Goal: Information Seeking & Learning: Learn about a topic

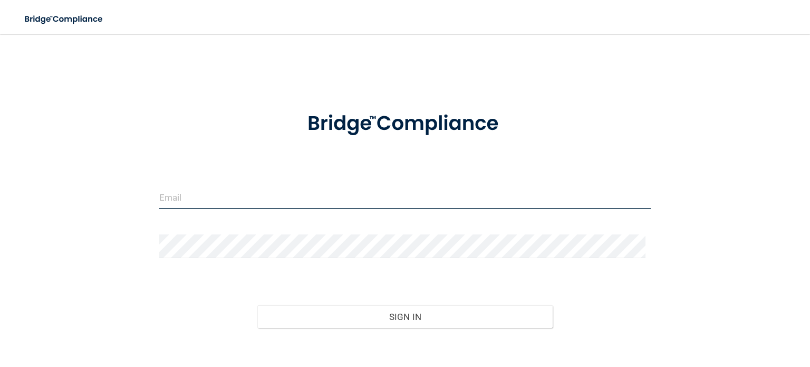
click at [195, 200] on input "email" at bounding box center [405, 197] width 492 height 24
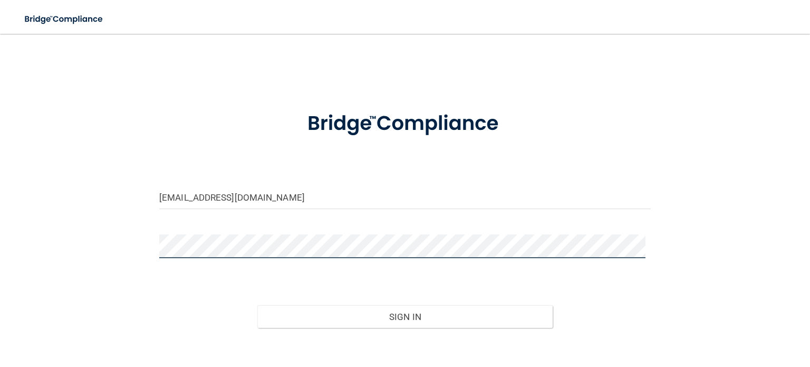
click at [257, 305] on button "Sign In" at bounding box center [404, 316] width 295 height 23
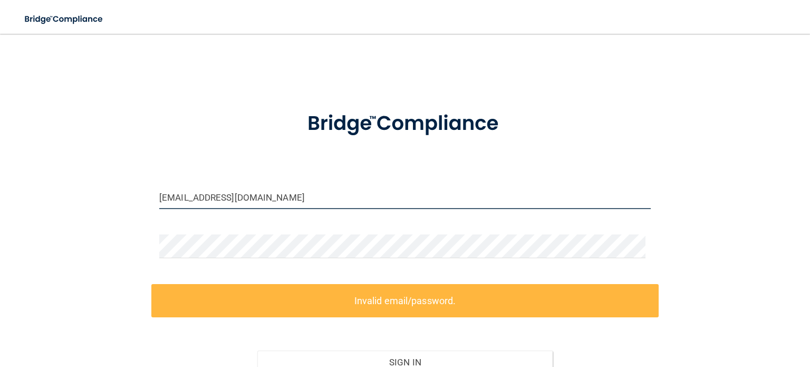
drag, startPoint x: 321, startPoint y: 199, endPoint x: 112, endPoint y: 212, distance: 209.2
click at [112, 212] on div "[EMAIL_ADDRESS][DOMAIN_NAME] Invalid email/password. You don't have permission …" at bounding box center [405, 234] width 768 height 381
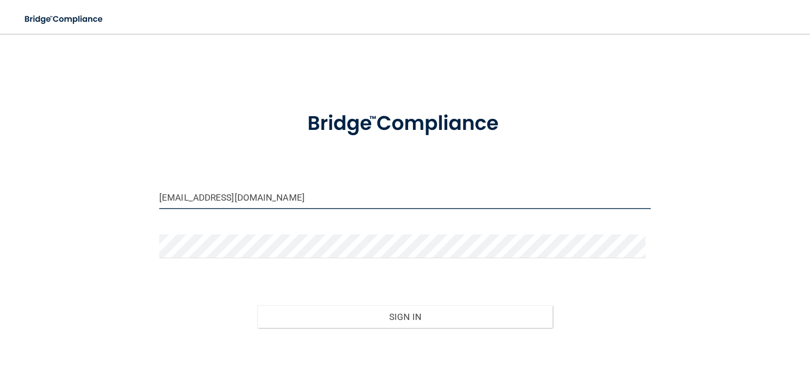
type input "[EMAIL_ADDRESS][DOMAIN_NAME]"
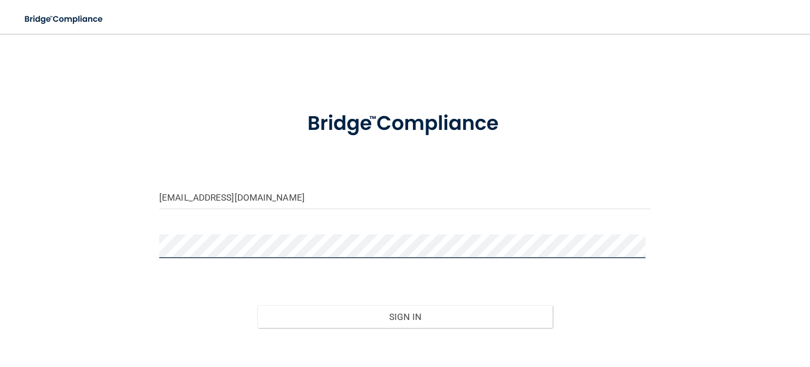
click at [257, 305] on button "Sign In" at bounding box center [404, 316] width 295 height 23
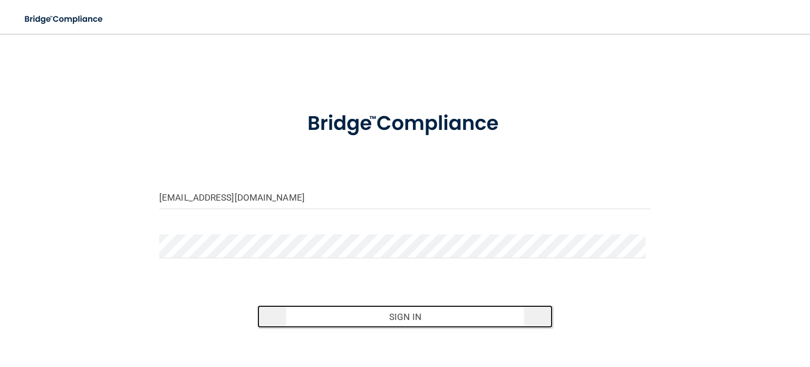
click at [354, 316] on button "Sign In" at bounding box center [404, 316] width 295 height 23
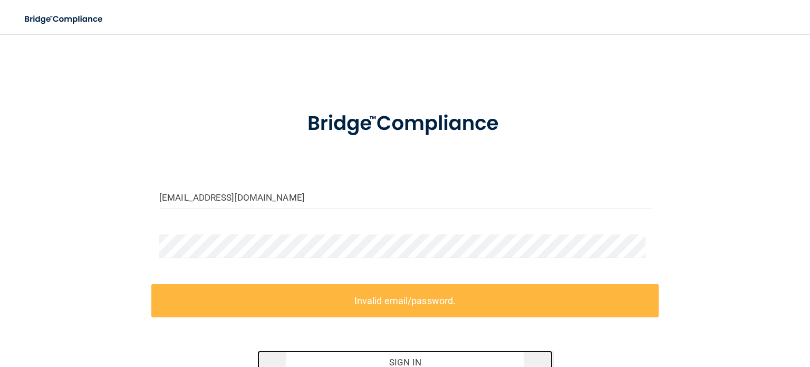
click at [394, 354] on button "Sign In" at bounding box center [404, 361] width 295 height 23
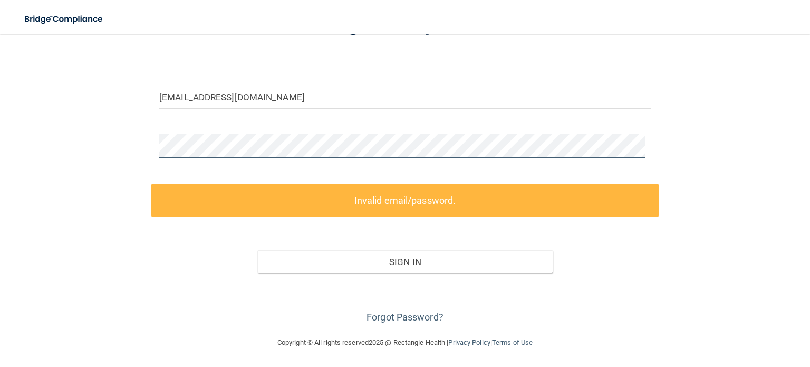
scroll to position [55, 0]
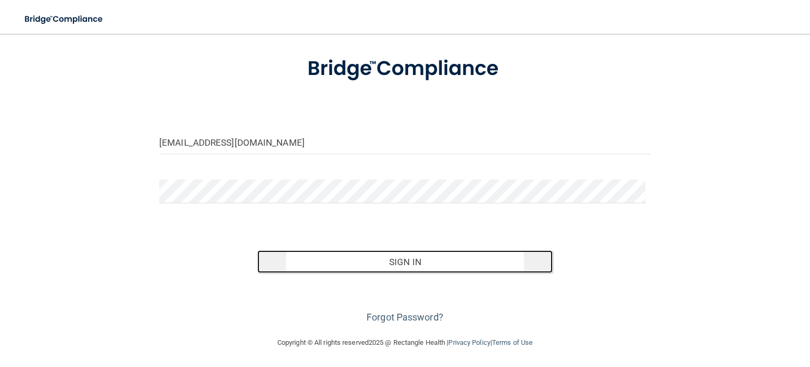
click at [343, 256] on button "Sign In" at bounding box center [404, 261] width 295 height 23
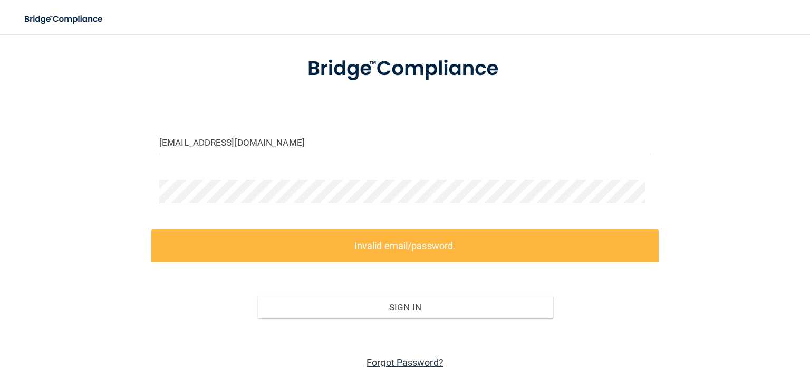
click at [408, 359] on link "Forgot Password?" at bounding box center [405, 362] width 77 height 11
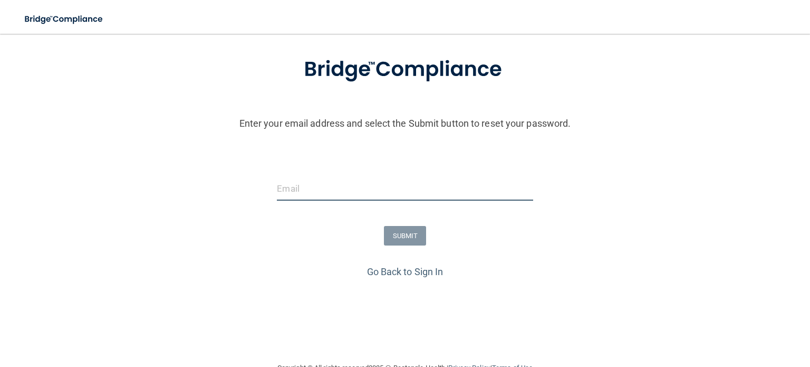
click at [379, 196] on input "email" at bounding box center [405, 189] width 256 height 24
type input "[EMAIL_ADDRESS][DOMAIN_NAME]"
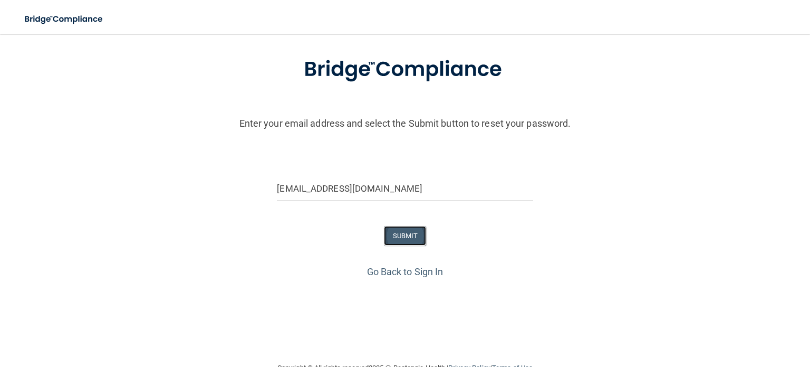
click at [403, 241] on button "SUBMIT" at bounding box center [405, 236] width 43 height 20
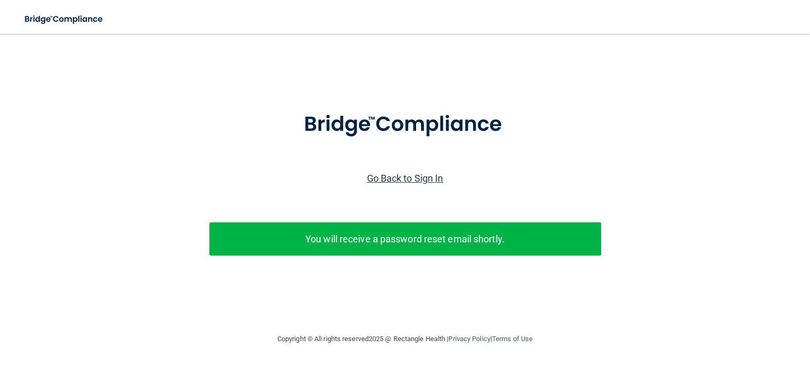
click at [414, 177] on link "Go Back to Sign In" at bounding box center [405, 177] width 76 height 11
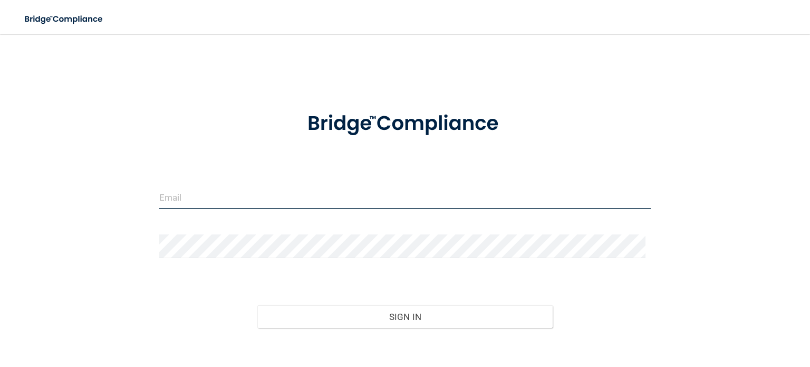
click at [341, 203] on input "email" at bounding box center [405, 197] width 492 height 24
click at [261, 200] on input "email" at bounding box center [405, 197] width 492 height 24
type input "[EMAIL_ADDRESS][DOMAIN_NAME]"
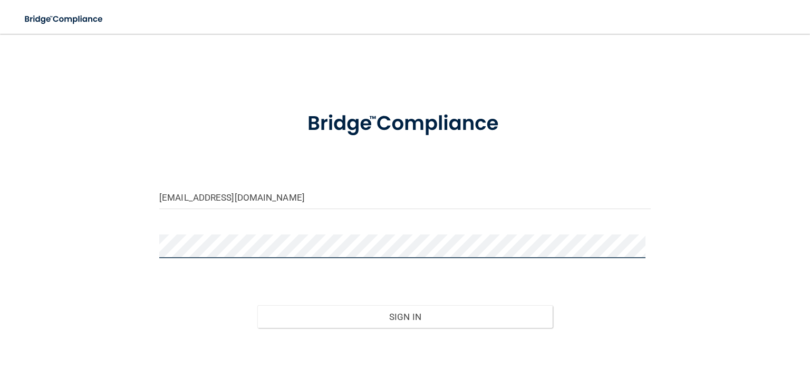
click at [257, 305] on button "Sign In" at bounding box center [404, 316] width 295 height 23
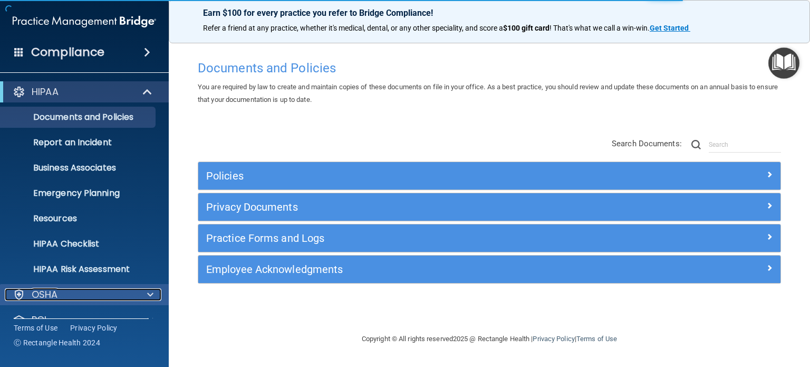
click at [146, 295] on div at bounding box center [149, 294] width 26 height 13
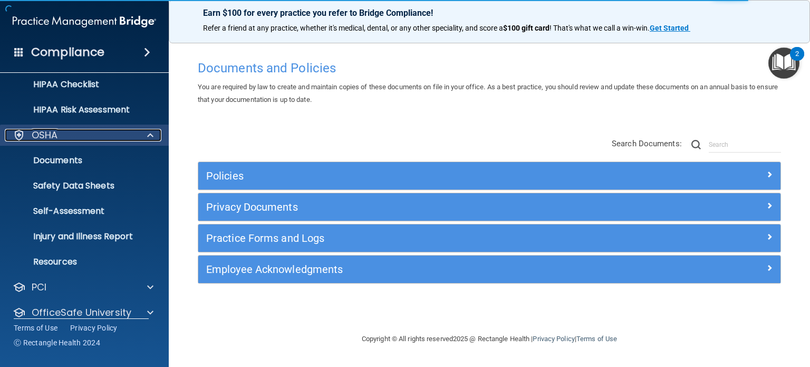
scroll to position [197, 0]
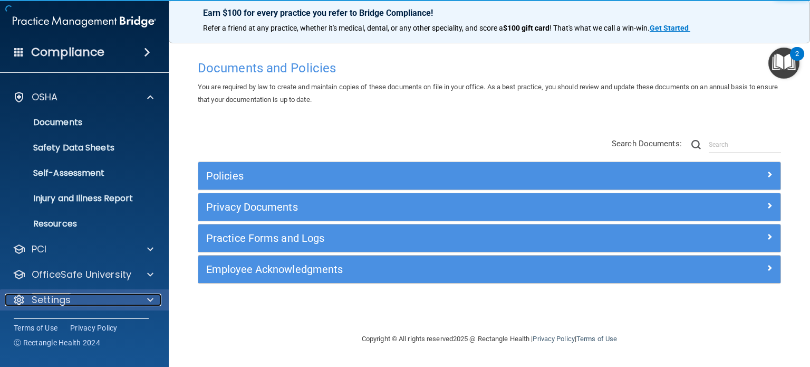
click at [59, 304] on p "Settings" at bounding box center [51, 299] width 39 height 13
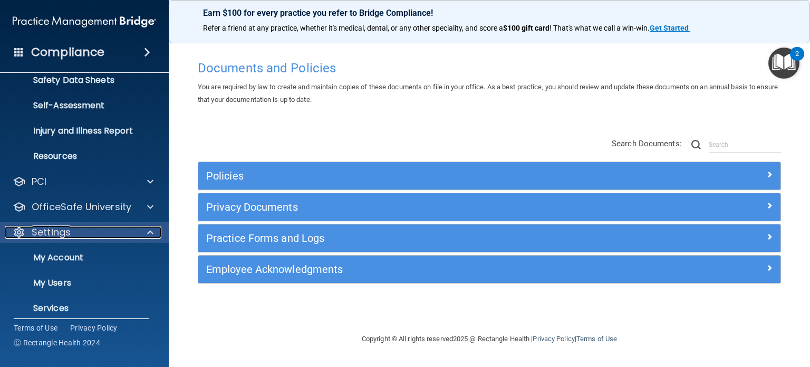
scroll to position [299, 0]
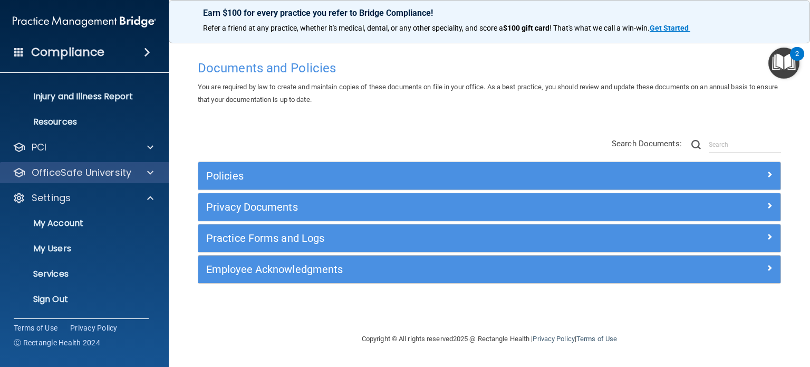
click at [89, 180] on div "OfficeSafe University" at bounding box center [84, 172] width 169 height 21
click at [146, 175] on div at bounding box center [149, 172] width 26 height 13
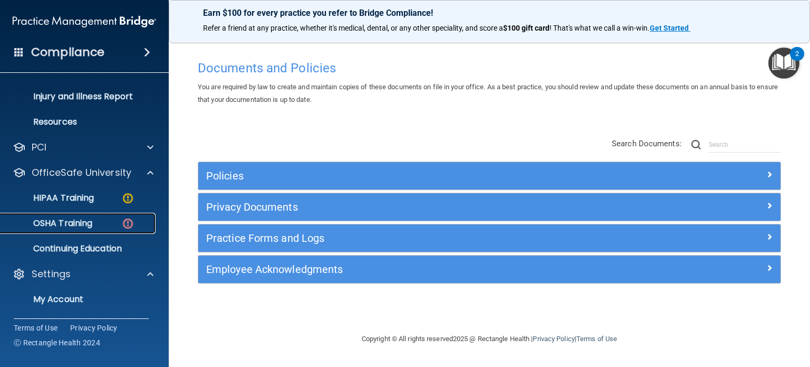
click at [94, 222] on div "OSHA Training" at bounding box center [79, 223] width 144 height 11
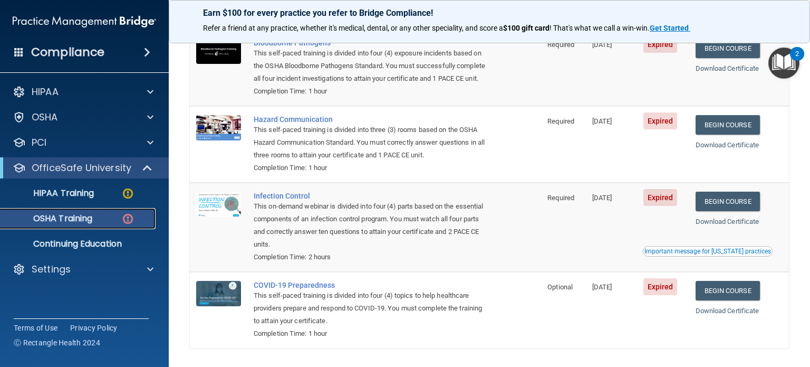
scroll to position [168, 0]
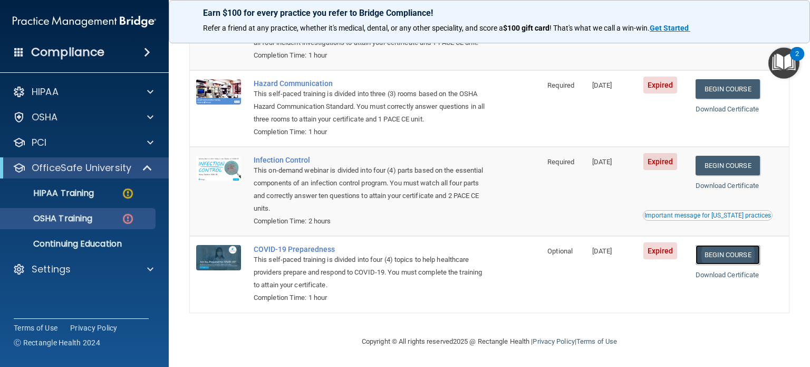
click at [718, 254] on link "Begin Course" at bounding box center [728, 255] width 64 height 20
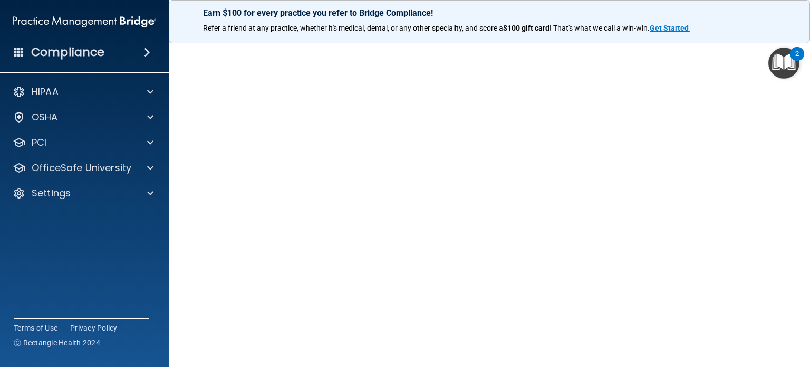
scroll to position [40, 0]
click at [110, 167] on p "OfficeSafe University" at bounding box center [82, 167] width 100 height 13
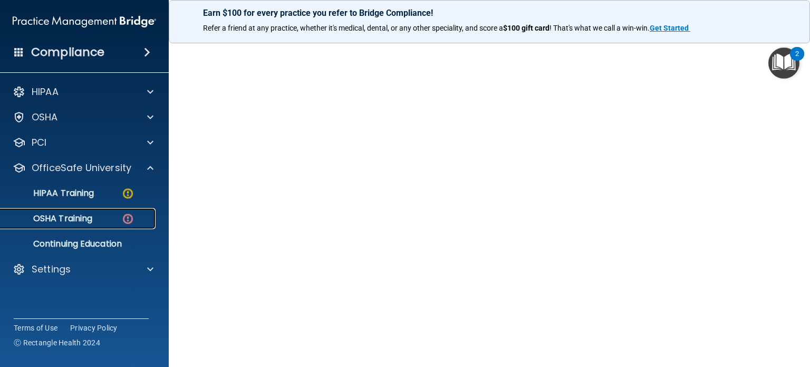
click at [90, 221] on p "OSHA Training" at bounding box center [49, 218] width 85 height 11
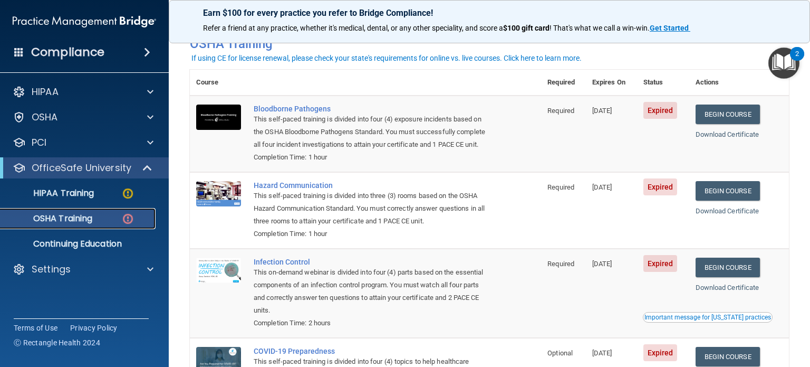
scroll to position [51, 0]
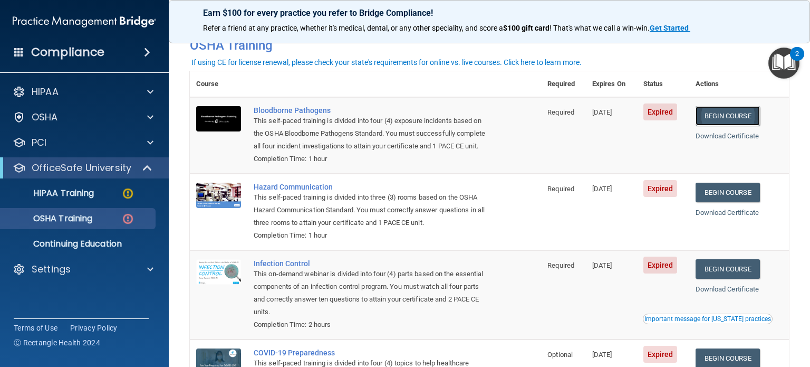
click at [721, 117] on link "Begin Course" at bounding box center [728, 116] width 64 height 20
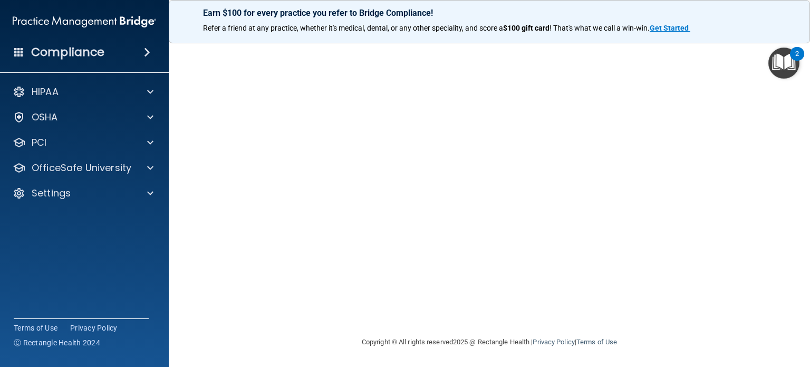
scroll to position [15, 0]
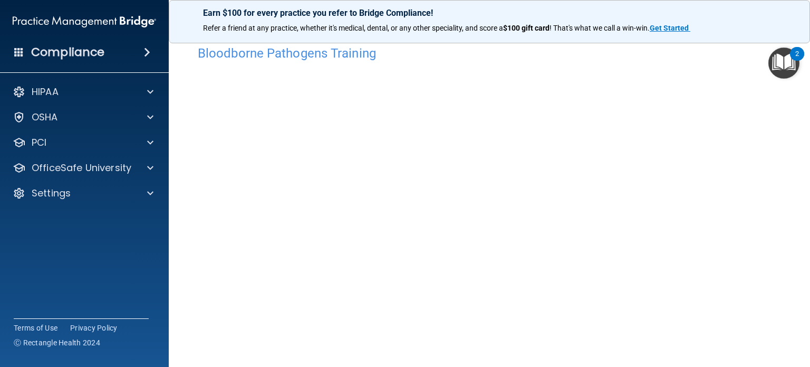
click at [783, 267] on main "Bloodborne Pathogens Training This course doesn’t expire until 08/23/2025. Are …" at bounding box center [489, 200] width 641 height 333
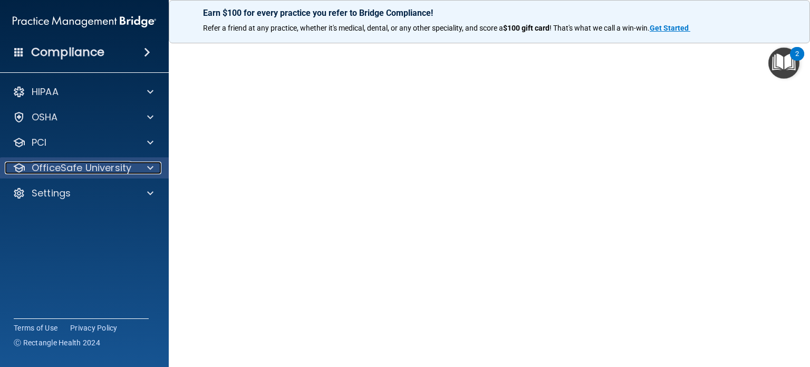
click at [113, 169] on p "OfficeSafe University" at bounding box center [82, 167] width 100 height 13
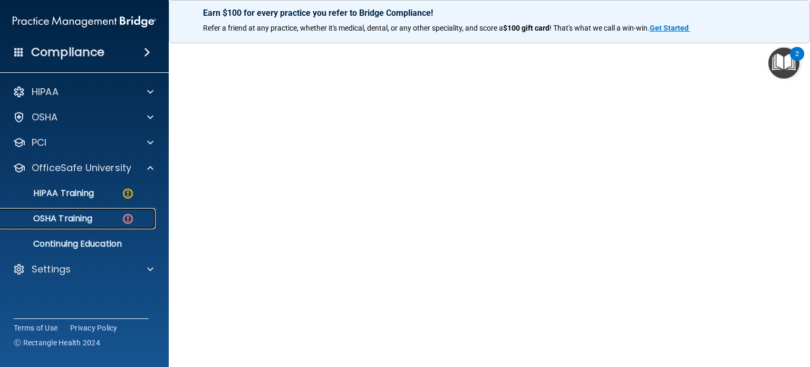
click at [103, 218] on div "OSHA Training" at bounding box center [79, 218] width 144 height 11
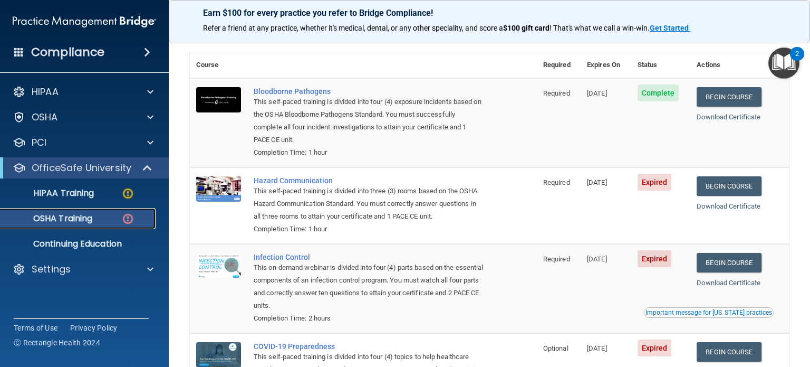
scroll to position [69, 0]
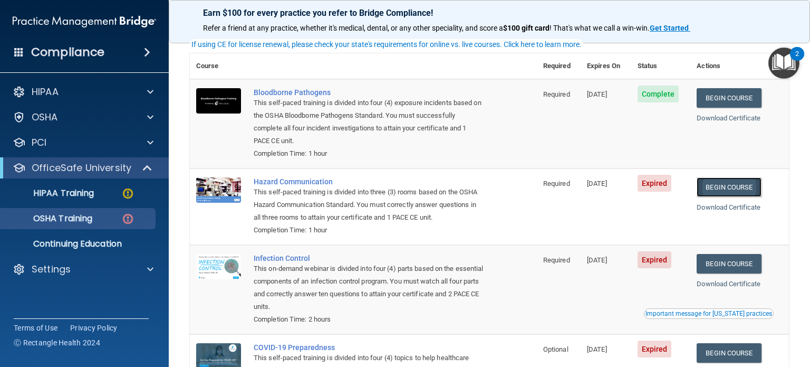
click at [714, 194] on link "Begin Course" at bounding box center [729, 187] width 64 height 20
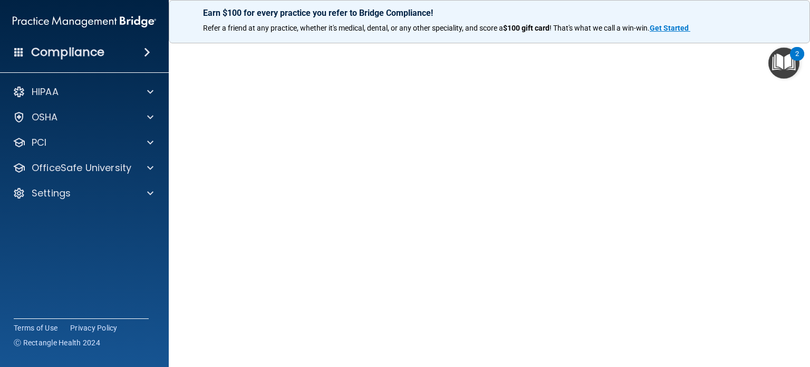
scroll to position [30, 0]
click at [118, 161] on p "OfficeSafe University" at bounding box center [82, 167] width 100 height 13
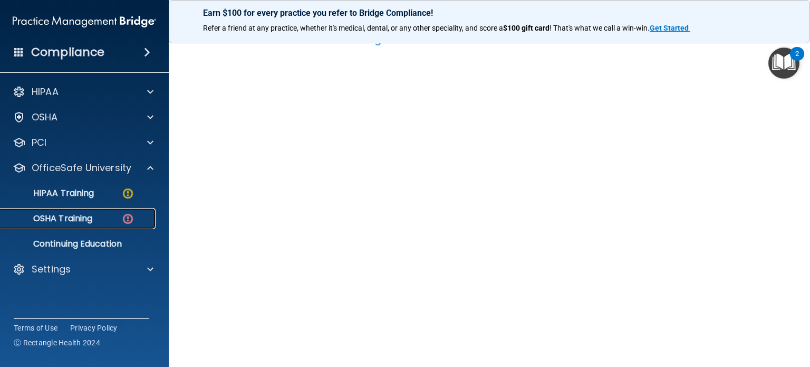
click at [118, 211] on link "OSHA Training" at bounding box center [72, 218] width 166 height 21
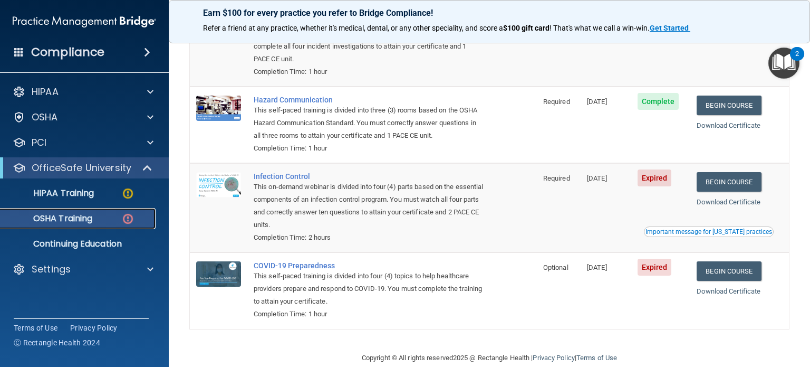
scroll to position [151, 0]
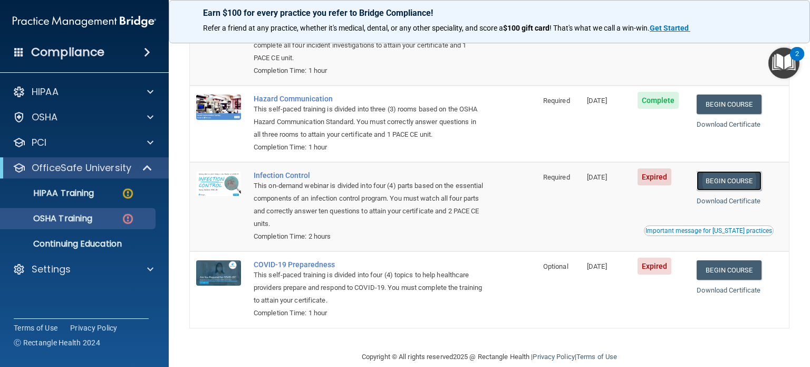
click at [743, 179] on link "Begin Course" at bounding box center [729, 181] width 64 height 20
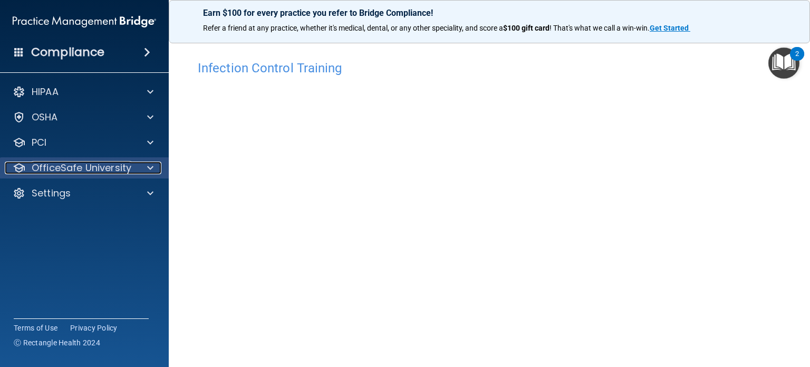
click at [87, 171] on p "OfficeSafe University" at bounding box center [82, 167] width 100 height 13
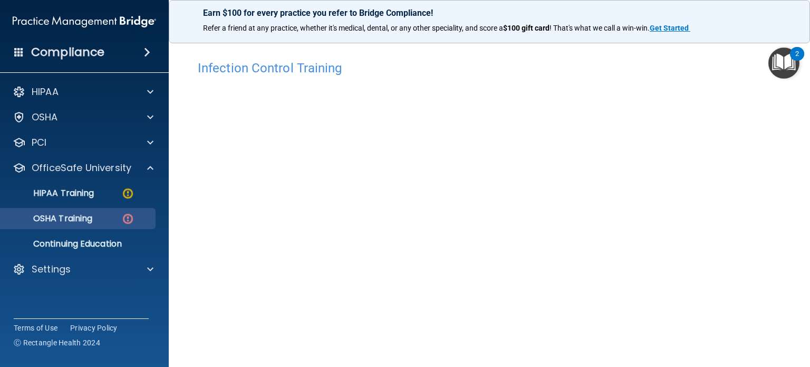
click at [80, 227] on ul "HIPAA Training OSHA Training Continuing Education" at bounding box center [84, 216] width 191 height 76
click at [80, 227] on link "OSHA Training" at bounding box center [72, 218] width 166 height 21
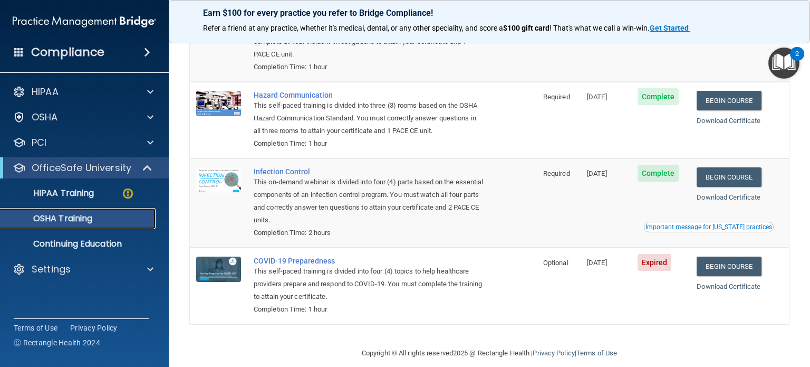
scroll to position [139, 0]
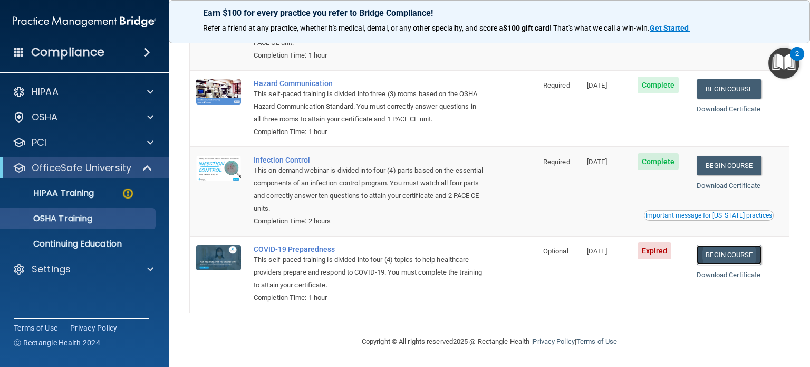
click at [726, 256] on link "Begin Course" at bounding box center [729, 255] width 64 height 20
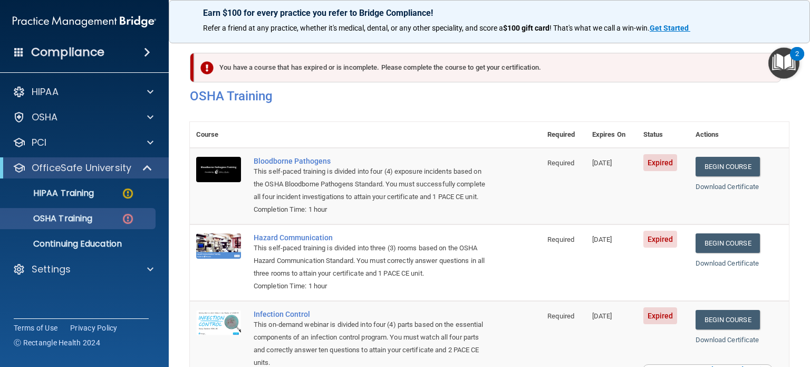
scroll to position [168, 0]
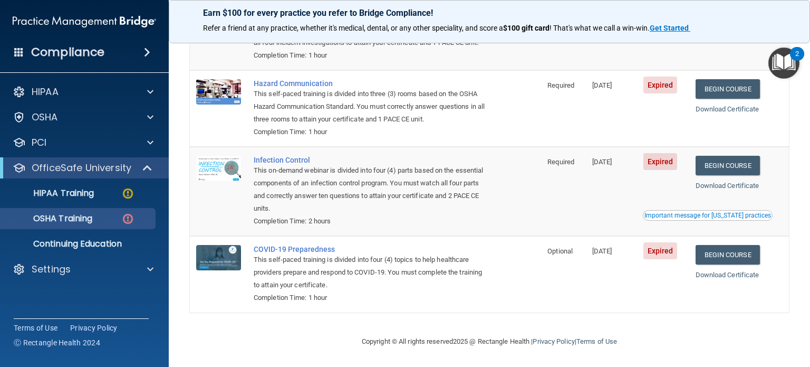
click at [72, 282] on div "HIPAA Documents and Policies Report an Incident Business Associates Emergency P…" at bounding box center [84, 182] width 169 height 211
click at [73, 272] on div "Settings" at bounding box center [70, 269] width 131 height 13
click at [81, 313] on link "My Users" at bounding box center [72, 319] width 166 height 21
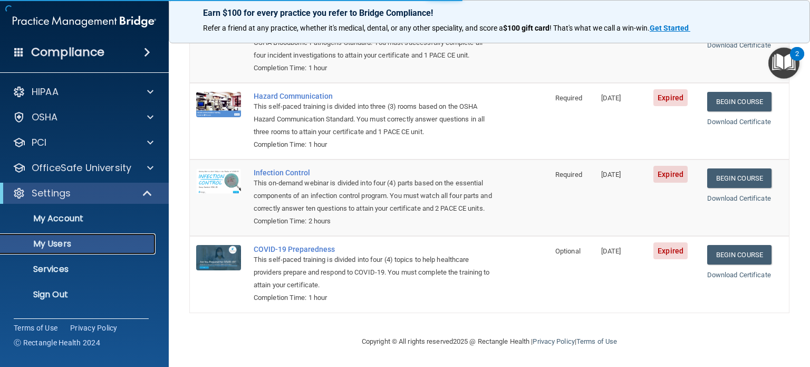
select select "20"
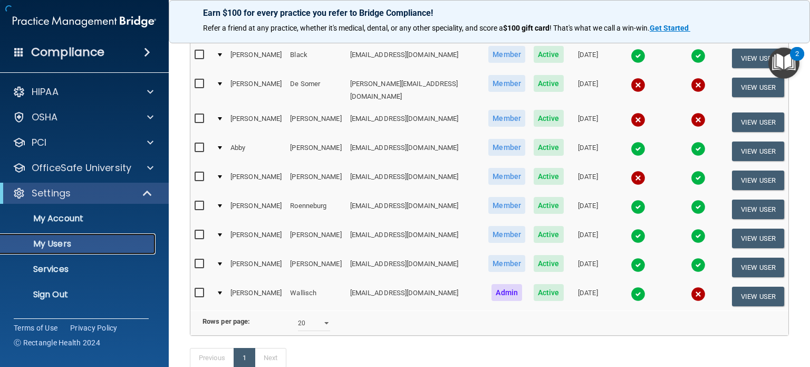
scroll to position [225, 0]
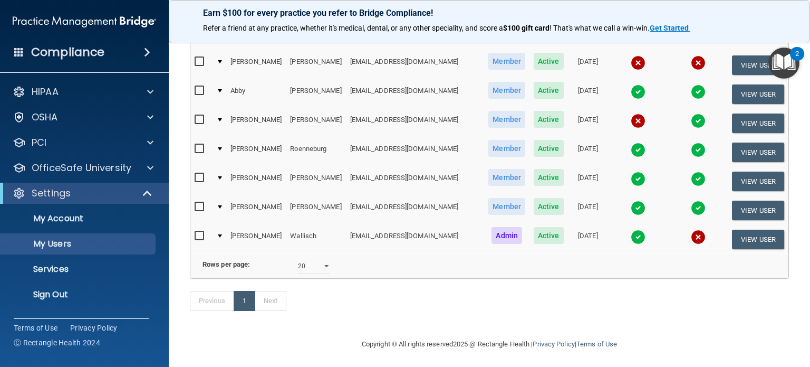
click at [631, 229] on img at bounding box center [638, 236] width 15 height 15
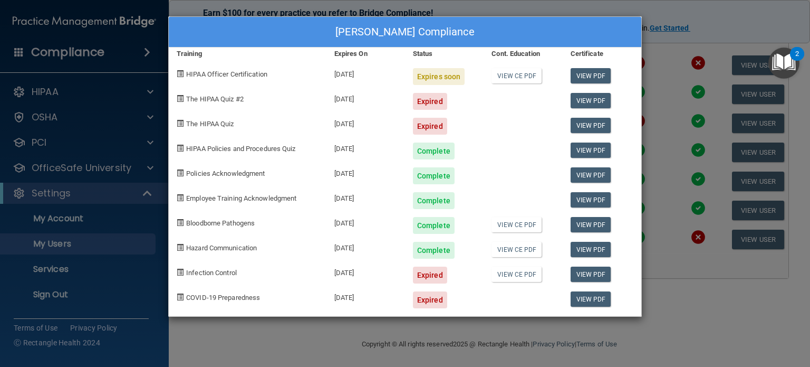
click at [684, 329] on div "Brooke Wallisch's Compliance Training Expires On Status Cont. Education Certifi…" at bounding box center [405, 183] width 810 height 367
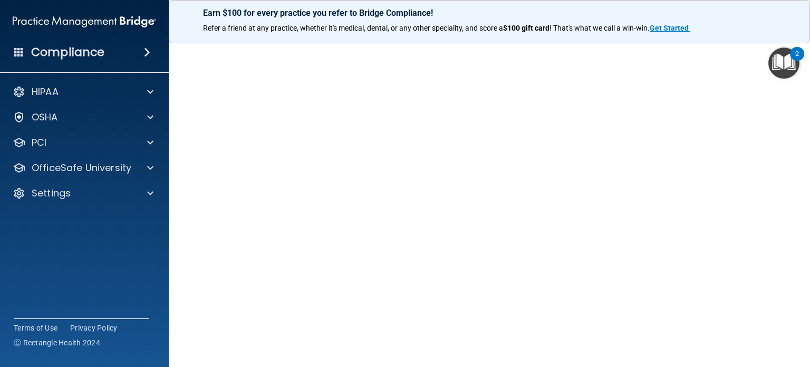
scroll to position [46, 0]
click at [107, 178] on div "OfficeSafe University" at bounding box center [84, 167] width 169 height 21
click at [151, 171] on span at bounding box center [150, 167] width 6 height 13
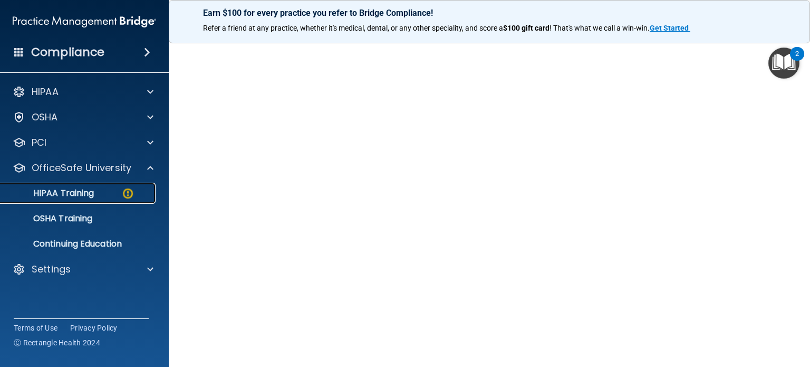
click at [114, 202] on link "HIPAA Training" at bounding box center [72, 193] width 166 height 21
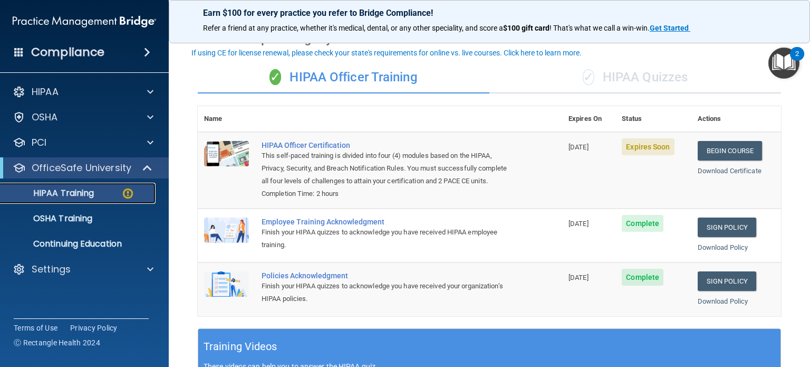
scroll to position [53, 0]
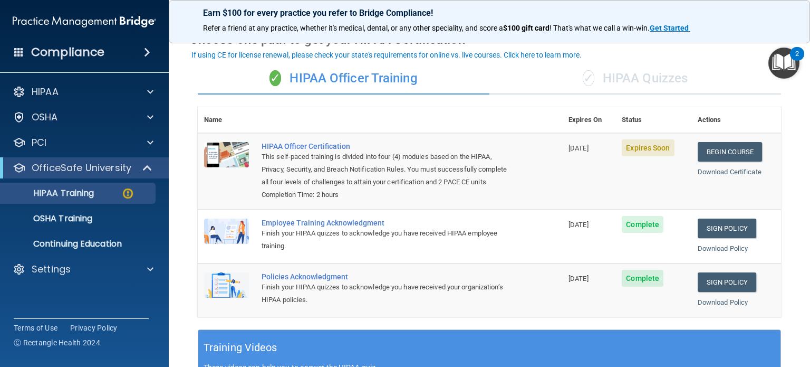
click at [608, 92] on div "✓ HIPAA Quizzes" at bounding box center [636, 79] width 292 height 32
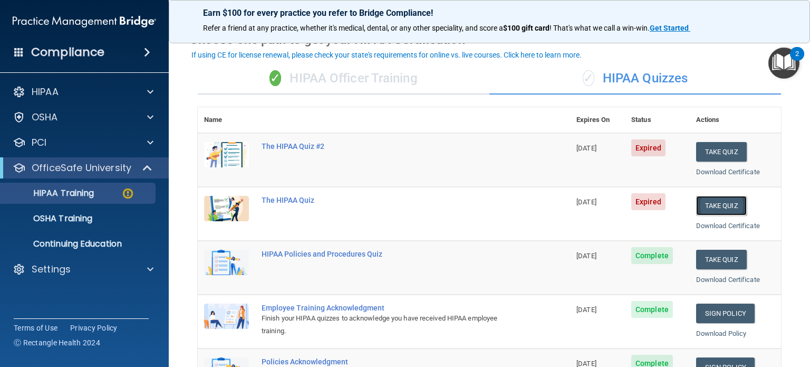
click at [730, 202] on button "Take Quiz" at bounding box center [721, 206] width 51 height 20
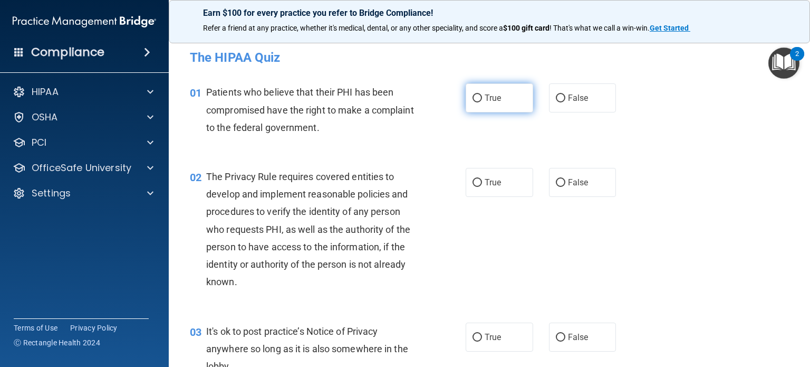
click at [503, 92] on label "True" at bounding box center [500, 97] width 68 height 29
click at [482, 94] on input "True" at bounding box center [477, 98] width 9 height 8
radio input "true"
click at [485, 168] on label "True" at bounding box center [500, 182] width 68 height 29
click at [482, 179] on input "True" at bounding box center [477, 183] width 9 height 8
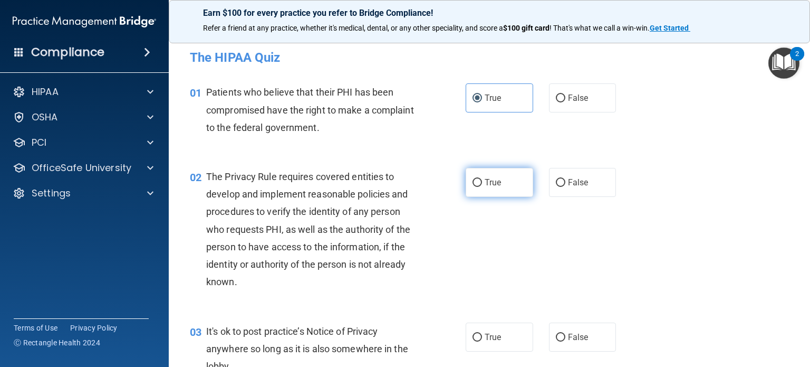
radio input "true"
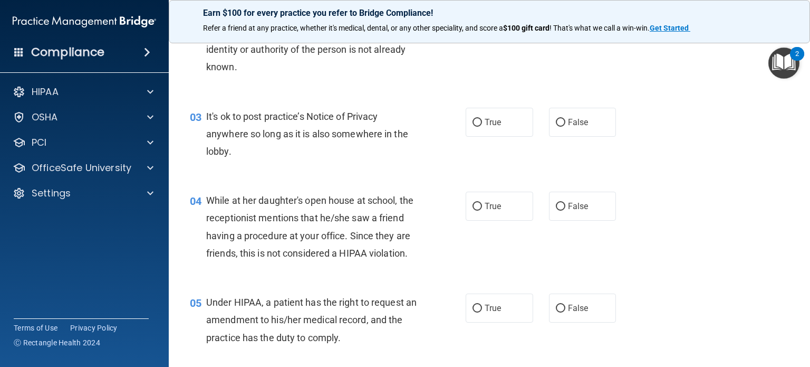
scroll to position [216, 0]
click at [576, 122] on span "False" at bounding box center [578, 121] width 21 height 10
click at [565, 122] on input "False" at bounding box center [560, 122] width 9 height 8
radio input "true"
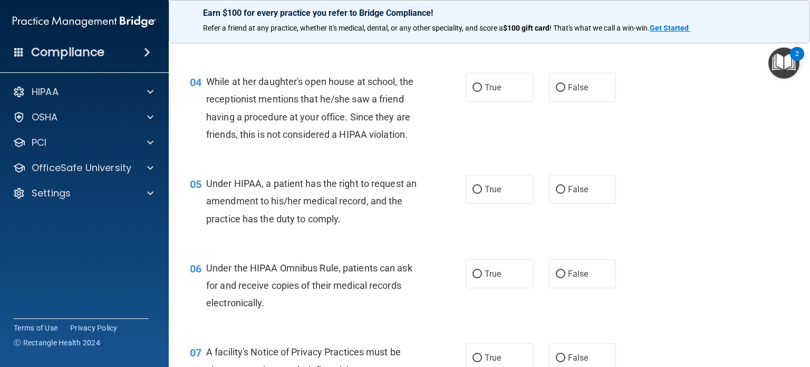
scroll to position [334, 0]
click at [576, 89] on span "False" at bounding box center [578, 87] width 21 height 10
click at [565, 89] on input "False" at bounding box center [560, 87] width 9 height 8
radio input "true"
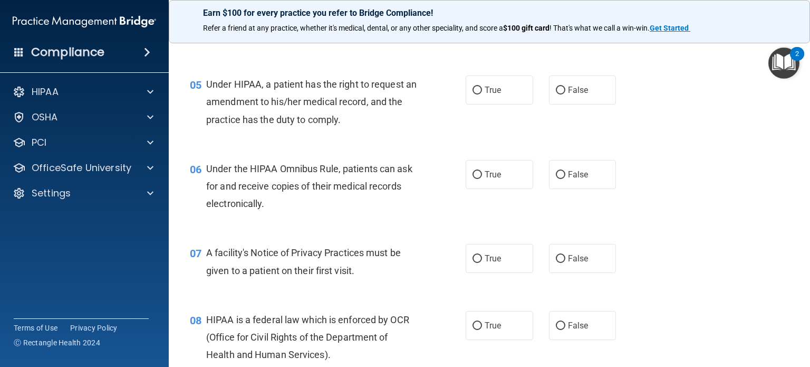
scroll to position [433, 0]
click at [573, 94] on span "False" at bounding box center [578, 89] width 21 height 10
click at [565, 94] on input "False" at bounding box center [560, 90] width 9 height 8
radio input "true"
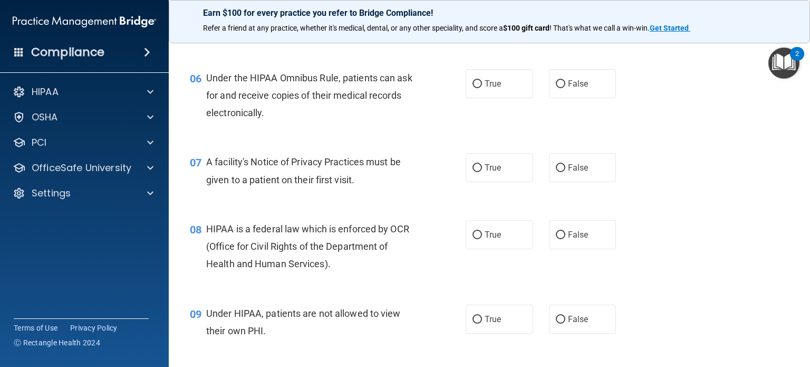
scroll to position [524, 0]
click at [485, 88] on span "True" at bounding box center [493, 83] width 16 height 10
click at [482, 88] on input "True" at bounding box center [477, 84] width 9 height 8
radio input "true"
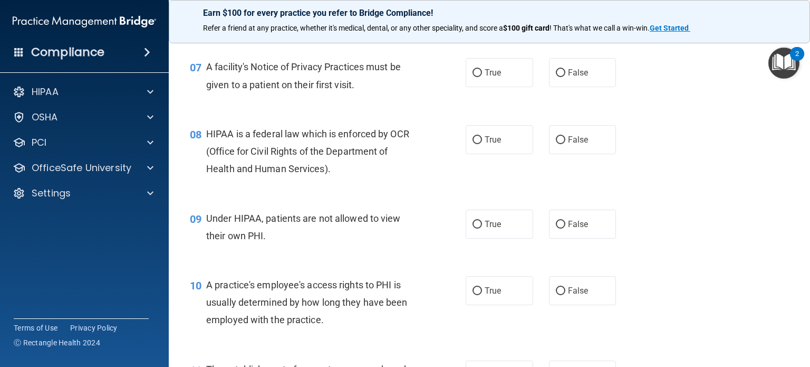
scroll to position [618, 0]
click at [504, 87] on label "True" at bounding box center [500, 72] width 68 height 29
click at [482, 77] on input "True" at bounding box center [477, 73] width 9 height 8
radio input "true"
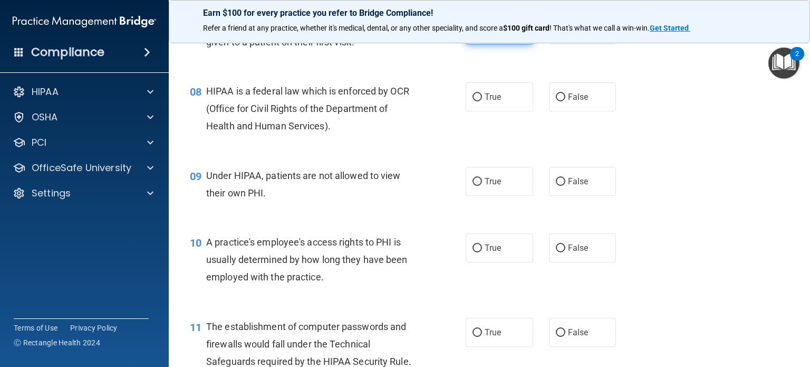
scroll to position [665, 0]
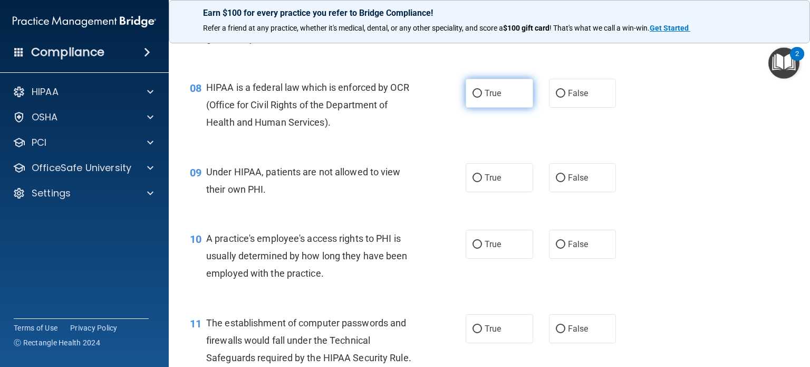
click at [503, 108] on label "True" at bounding box center [500, 93] width 68 height 29
click at [482, 98] on input "True" at bounding box center [477, 94] width 9 height 8
radio input "true"
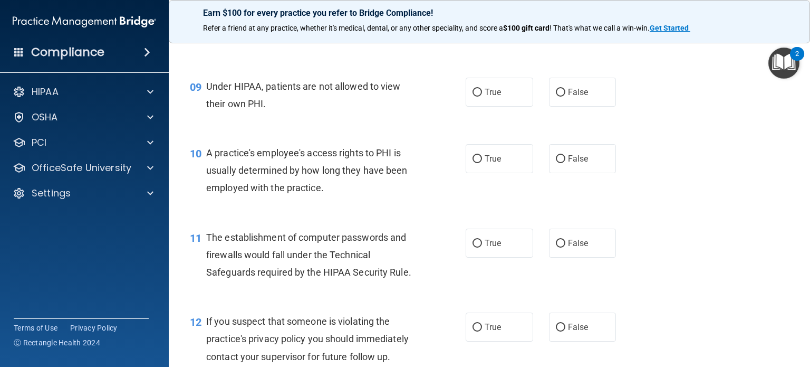
scroll to position [755, 0]
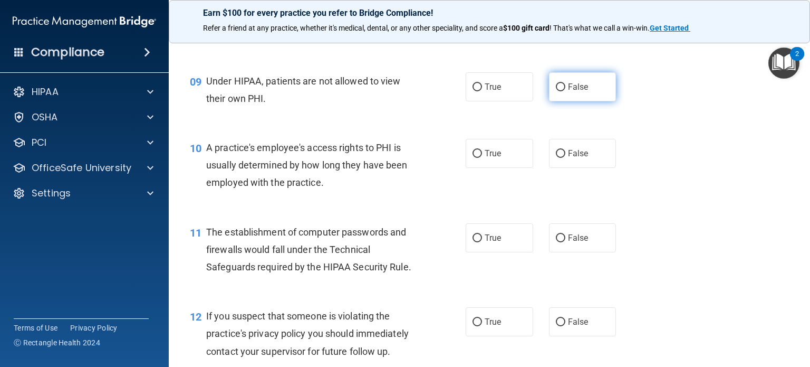
click at [586, 101] on label "False" at bounding box center [583, 86] width 68 height 29
click at [565, 91] on input "False" at bounding box center [560, 87] width 9 height 8
radio input "true"
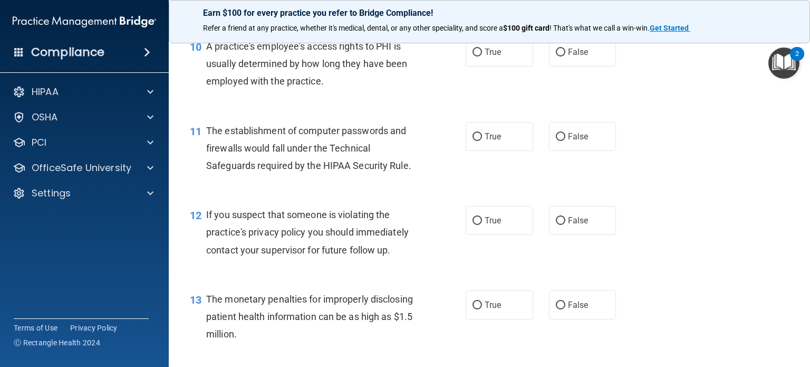
scroll to position [858, 0]
click at [581, 55] on span "False" at bounding box center [578, 50] width 21 height 10
click at [565, 55] on input "False" at bounding box center [560, 51] width 9 height 8
radio input "true"
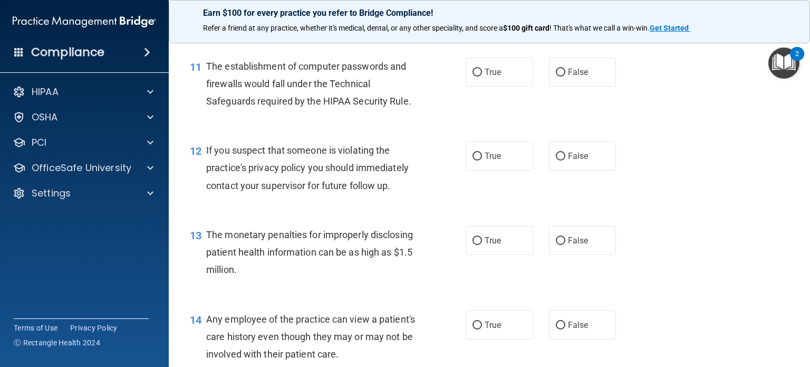
scroll to position [922, 0]
click at [491, 85] on label "True" at bounding box center [500, 70] width 68 height 29
click at [482, 75] on input "True" at bounding box center [477, 72] width 9 height 8
radio input "true"
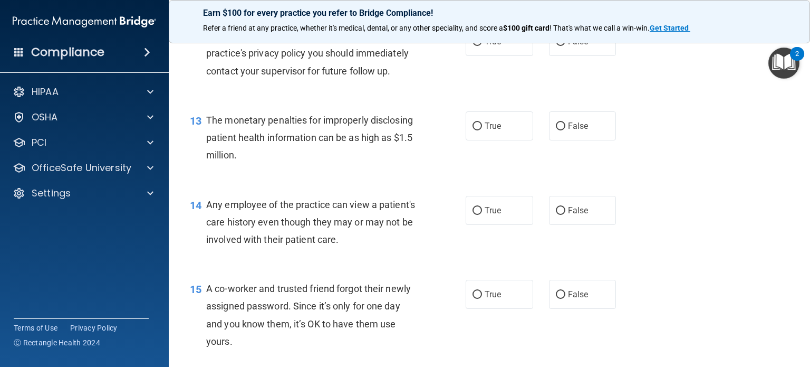
scroll to position [1037, 0]
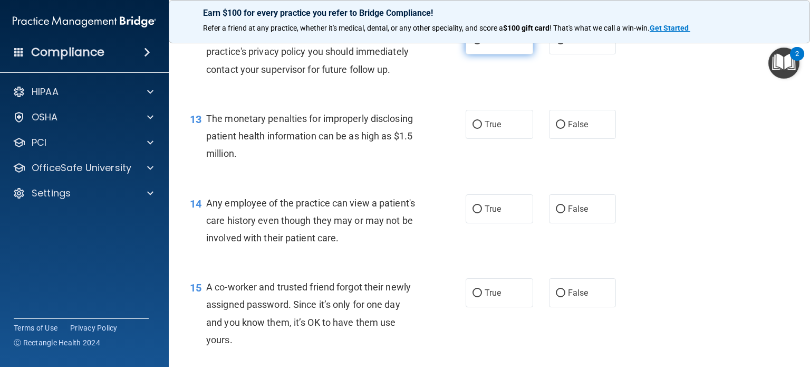
click at [496, 54] on label "True" at bounding box center [500, 39] width 68 height 29
click at [482, 44] on input "True" at bounding box center [477, 40] width 9 height 8
radio input "true"
click at [511, 139] on label "True" at bounding box center [500, 124] width 68 height 29
click at [482, 129] on input "True" at bounding box center [477, 125] width 9 height 8
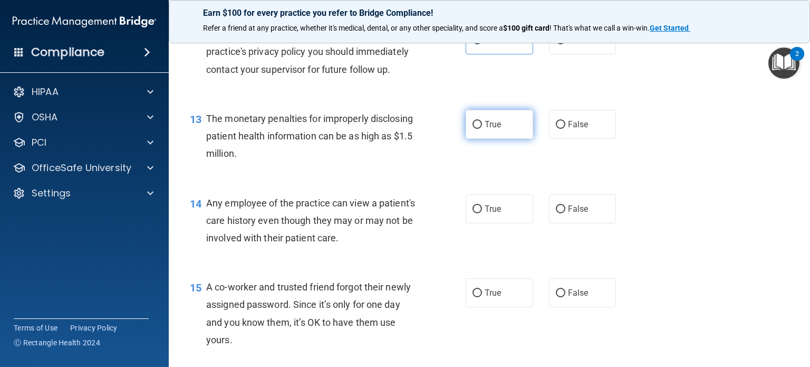
radio input "true"
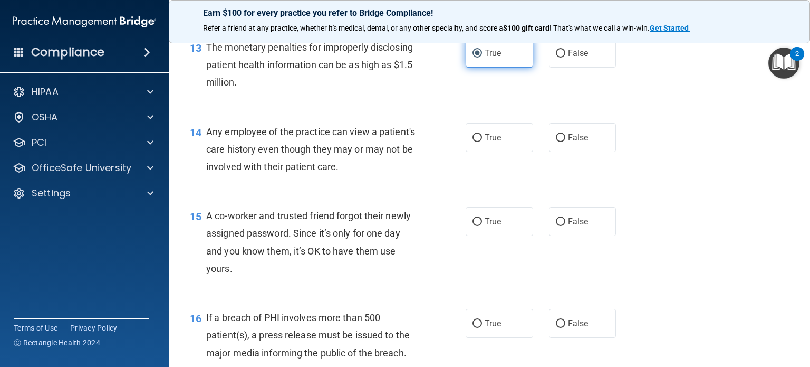
scroll to position [1118, 0]
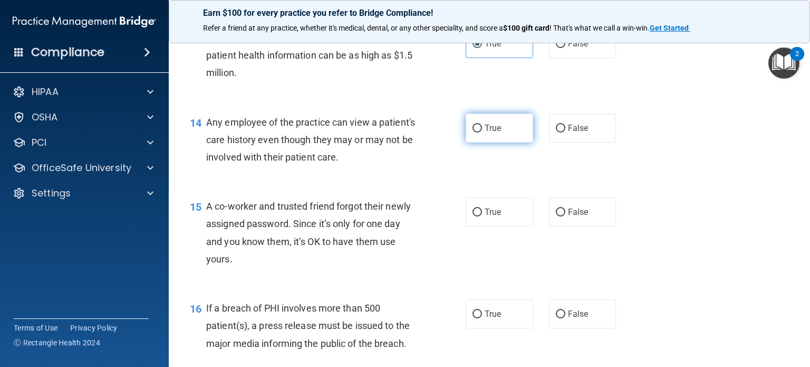
click at [514, 142] on label "True" at bounding box center [500, 127] width 68 height 29
click at [482, 132] on input "True" at bounding box center [477, 128] width 9 height 8
radio input "true"
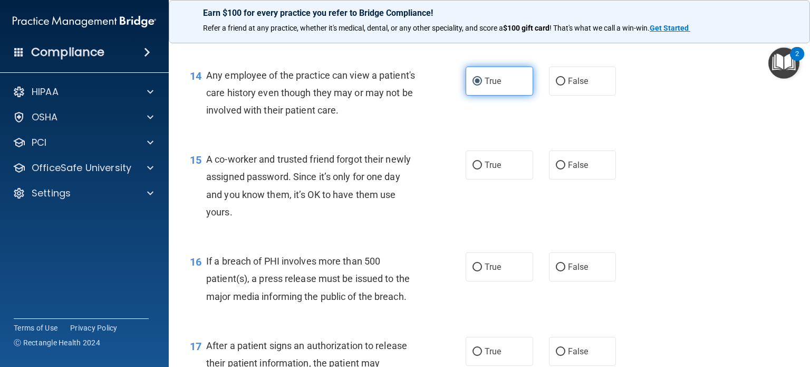
scroll to position [1165, 0]
click at [583, 95] on label "False" at bounding box center [583, 80] width 68 height 29
click at [565, 85] on input "False" at bounding box center [560, 81] width 9 height 8
radio input "true"
radio input "false"
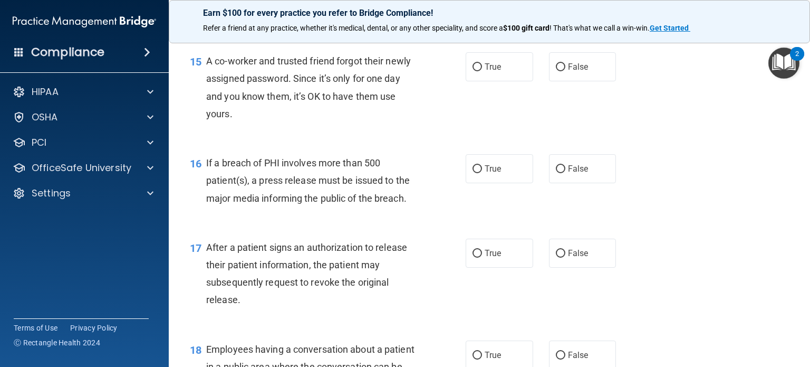
scroll to position [1264, 0]
click at [587, 80] on label "False" at bounding box center [583, 65] width 68 height 29
click at [565, 70] on input "False" at bounding box center [560, 66] width 9 height 8
radio input "true"
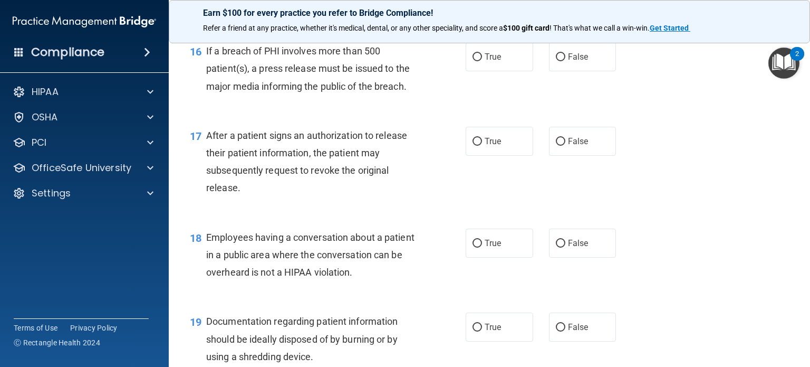
scroll to position [1377, 0]
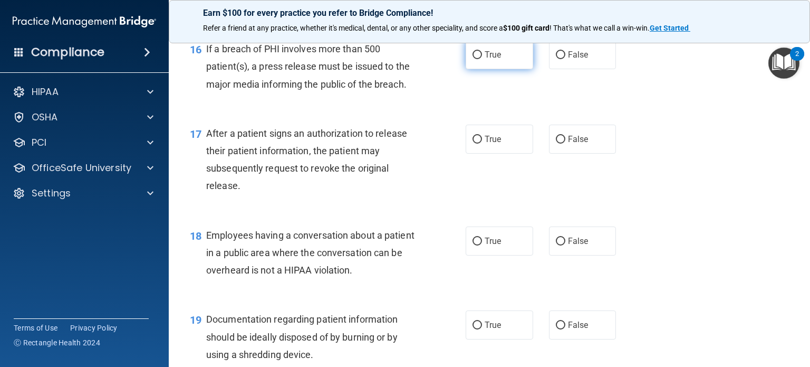
click at [507, 69] on label "True" at bounding box center [500, 54] width 68 height 29
click at [482, 59] on input "True" at bounding box center [477, 55] width 9 height 8
radio input "true"
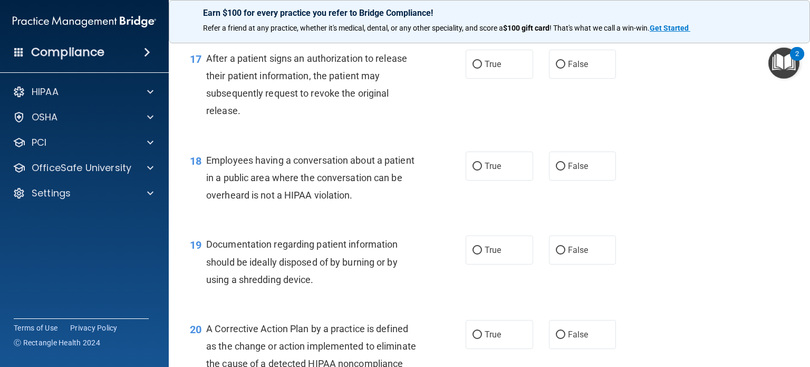
scroll to position [1452, 0]
click at [586, 78] on label "False" at bounding box center [583, 63] width 68 height 29
click at [565, 68] on input "False" at bounding box center [560, 64] width 9 height 8
radio input "true"
click at [513, 78] on label "True" at bounding box center [500, 63] width 68 height 29
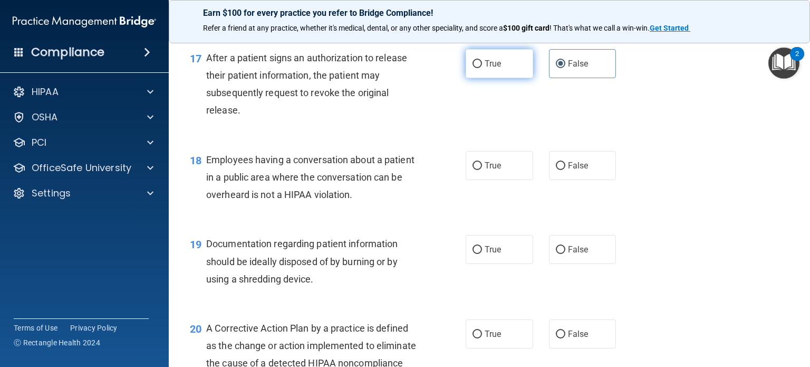
click at [482, 68] on input "True" at bounding box center [477, 64] width 9 height 8
radio input "true"
radio input "false"
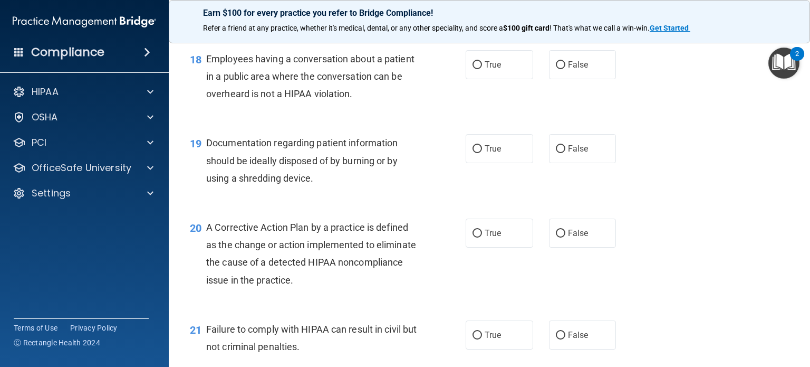
scroll to position [1555, 0]
click at [581, 78] on label "False" at bounding box center [583, 63] width 68 height 29
click at [565, 68] on input "False" at bounding box center [560, 64] width 9 height 8
radio input "true"
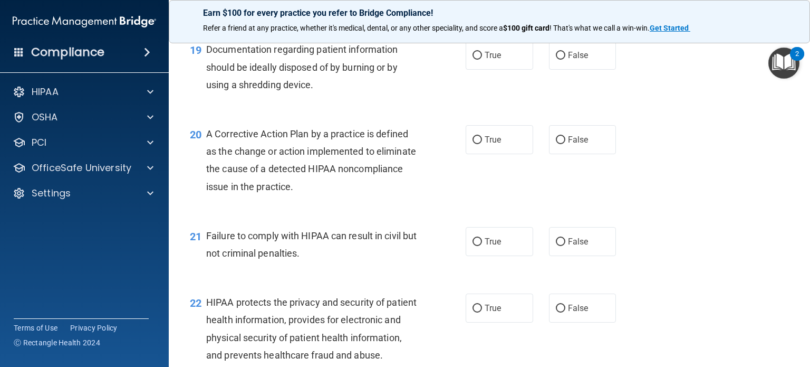
scroll to position [1647, 0]
click at [502, 69] on label "True" at bounding box center [500, 54] width 68 height 29
click at [482, 59] on input "True" at bounding box center [477, 55] width 9 height 8
radio input "true"
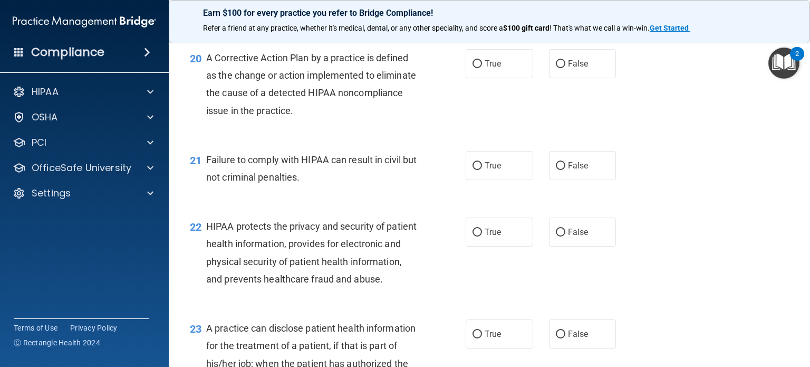
scroll to position [1723, 0]
click at [498, 78] on label "True" at bounding box center [500, 63] width 68 height 29
click at [482, 68] on input "True" at bounding box center [477, 64] width 9 height 8
radio input "true"
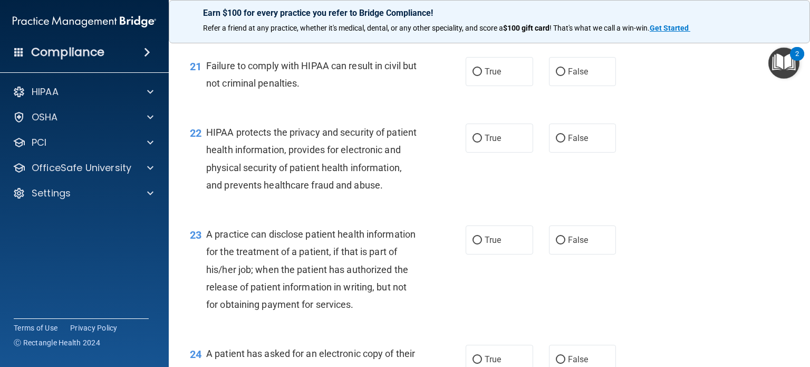
scroll to position [1817, 0]
click at [500, 85] on label "True" at bounding box center [500, 70] width 68 height 29
click at [482, 75] on input "True" at bounding box center [477, 71] width 9 height 8
radio input "true"
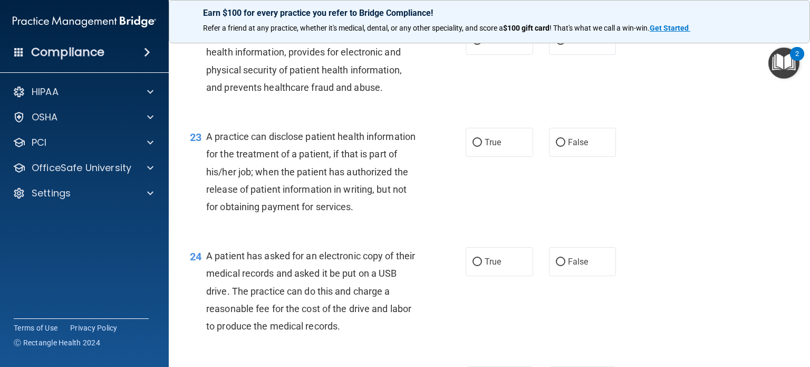
scroll to position [1916, 0]
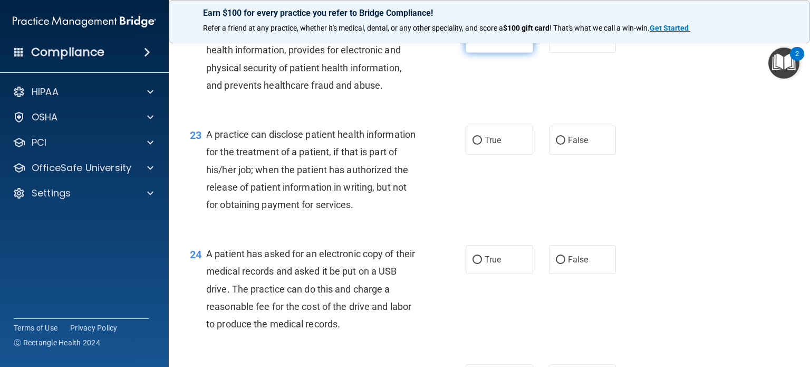
click at [490, 43] on span "True" at bounding box center [493, 38] width 16 height 10
click at [482, 43] on input "True" at bounding box center [477, 39] width 9 height 8
radio input "true"
click at [477, 155] on label "True" at bounding box center [500, 140] width 68 height 29
click at [477, 145] on input "True" at bounding box center [477, 141] width 9 height 8
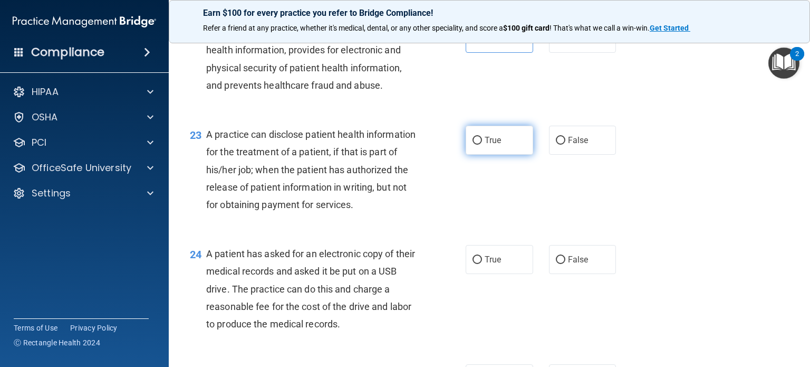
radio input "true"
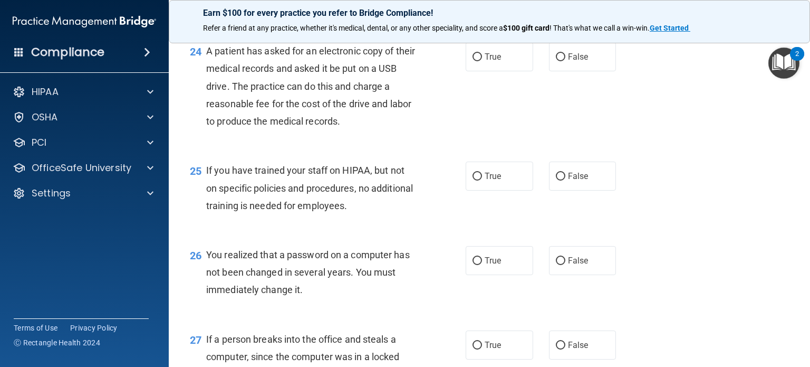
scroll to position [2125, 0]
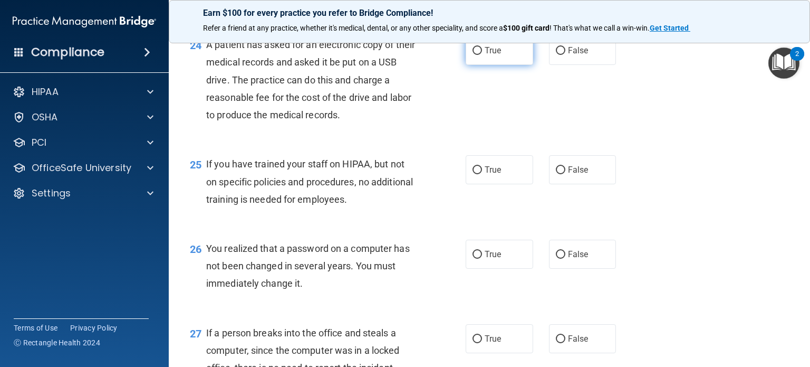
click at [477, 65] on label "True" at bounding box center [500, 50] width 68 height 29
click at [477, 55] on input "True" at bounding box center [477, 51] width 9 height 8
radio input "true"
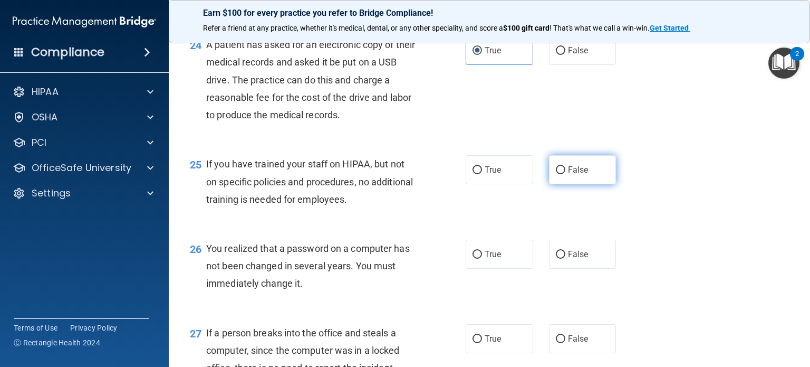
click at [568, 175] on span "False" at bounding box center [578, 170] width 21 height 10
click at [565, 174] on input "False" at bounding box center [560, 170] width 9 height 8
radio input "true"
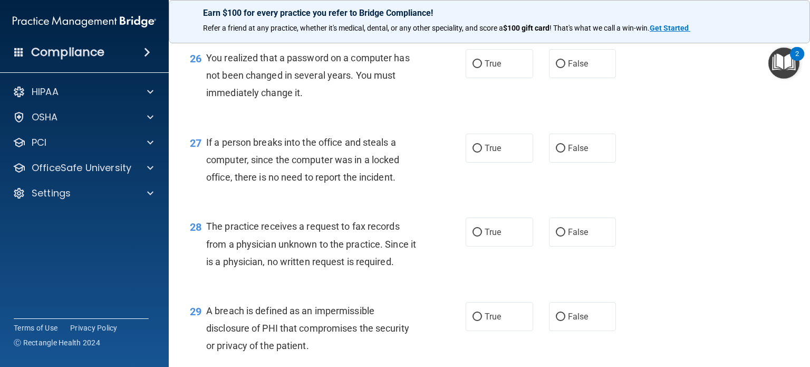
scroll to position [2330, 0]
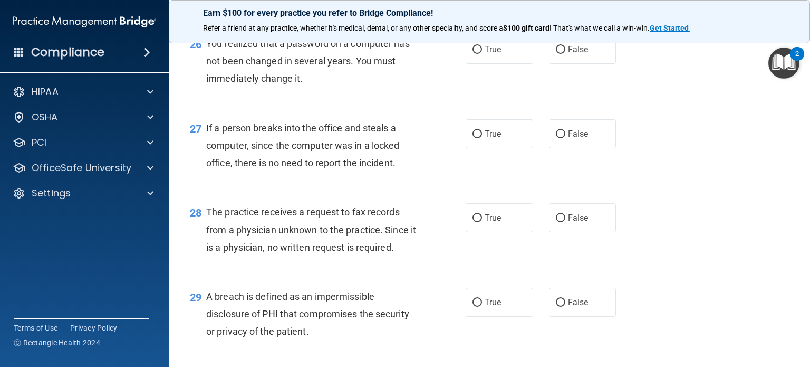
click at [490, 64] on label "True" at bounding box center [500, 49] width 68 height 29
click at [482, 54] on input "True" at bounding box center [477, 50] width 9 height 8
radio input "true"
click at [578, 139] on span "False" at bounding box center [578, 134] width 21 height 10
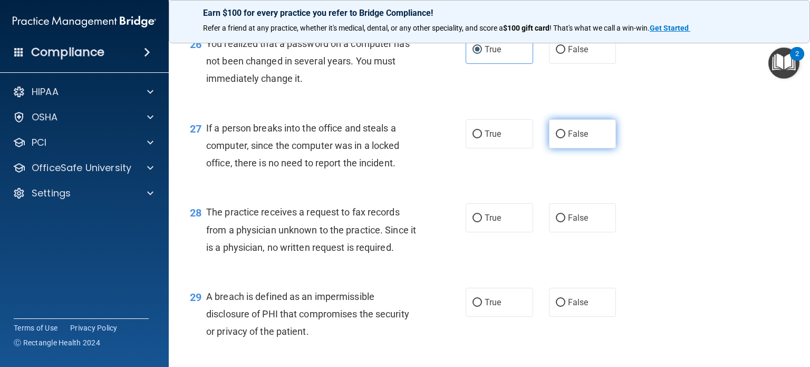
click at [565, 138] on input "False" at bounding box center [560, 134] width 9 height 8
radio input "true"
click at [575, 232] on label "False" at bounding box center [583, 217] width 68 height 29
click at [565, 222] on input "False" at bounding box center [560, 218] width 9 height 8
radio input "true"
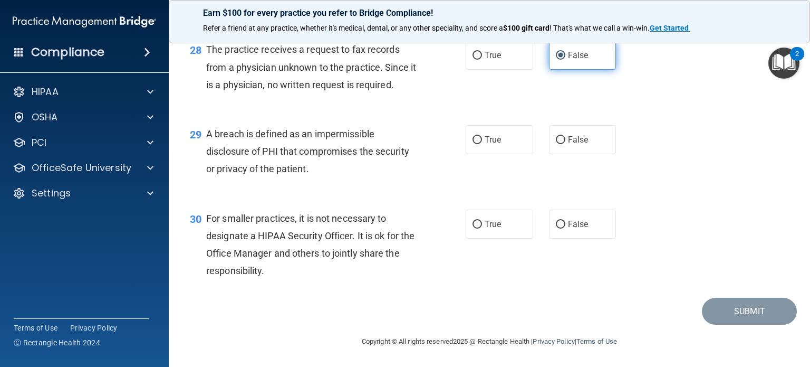
scroll to position [2545, 0]
click at [480, 143] on label "True" at bounding box center [500, 139] width 68 height 29
click at [480, 143] on input "True" at bounding box center [477, 140] width 9 height 8
radio input "true"
click at [590, 238] on label "False" at bounding box center [583, 223] width 68 height 29
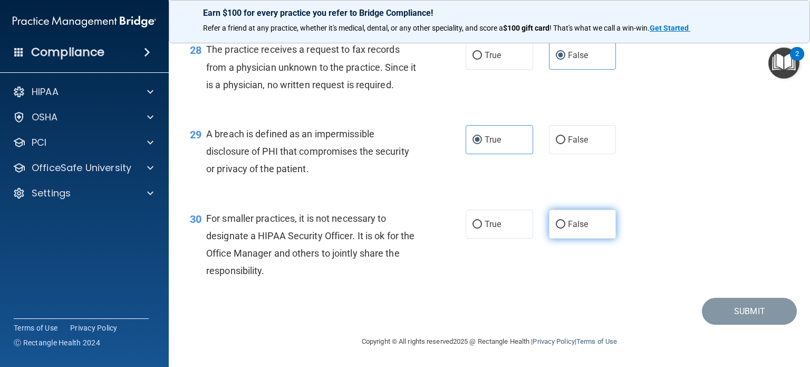
click at [565, 228] on input "False" at bounding box center [560, 225] width 9 height 8
radio input "true"
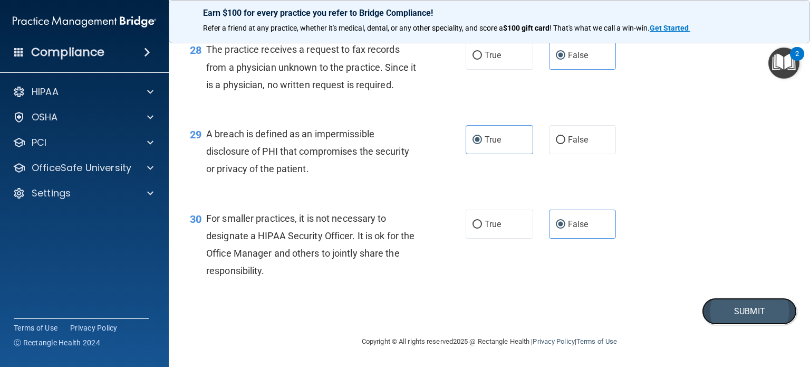
click at [724, 312] on button "Submit" at bounding box center [749, 311] width 95 height 27
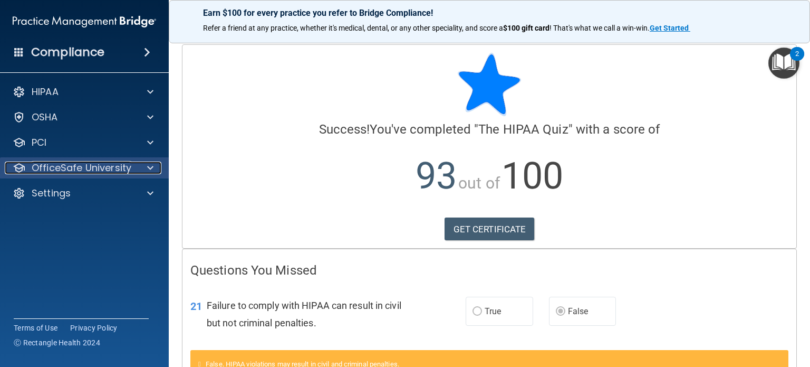
click at [114, 168] on p "OfficeSafe University" at bounding box center [82, 167] width 100 height 13
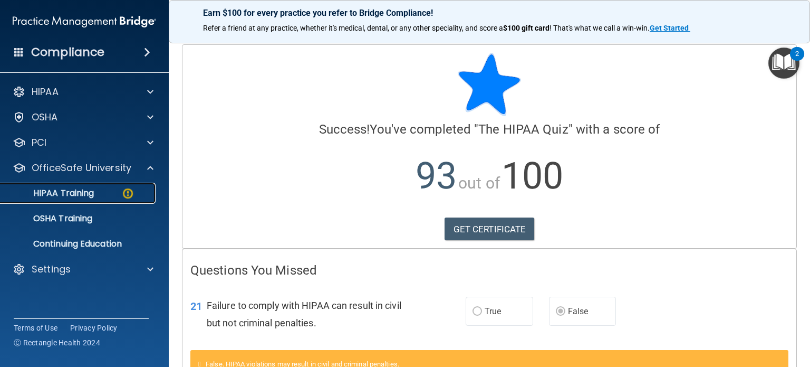
click at [90, 197] on p "HIPAA Training" at bounding box center [50, 193] width 87 height 11
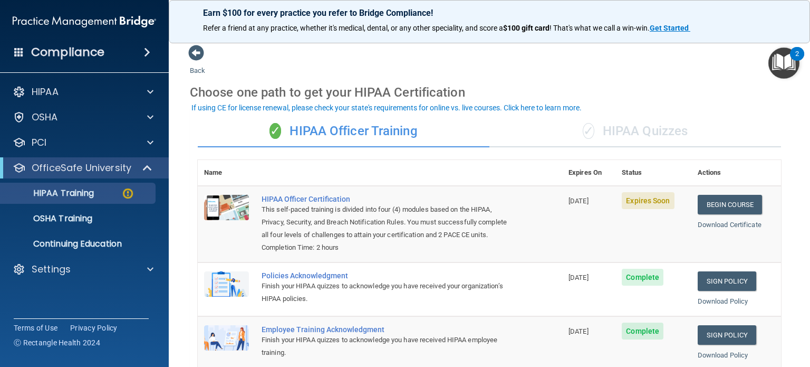
click at [659, 140] on div "✓ HIPAA Quizzes" at bounding box center [636, 132] width 292 height 32
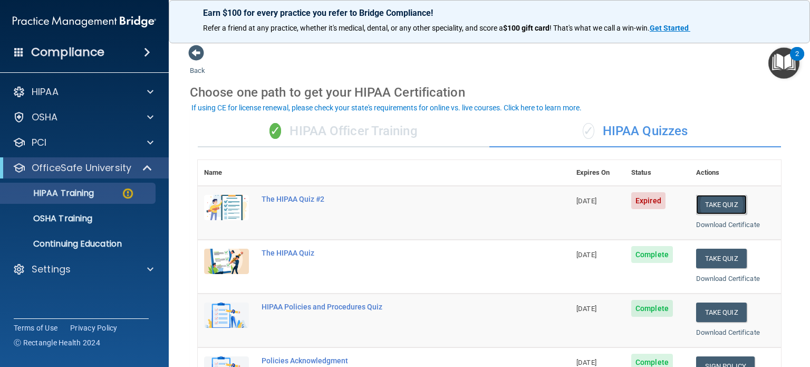
click at [709, 201] on button "Take Quiz" at bounding box center [721, 205] width 51 height 20
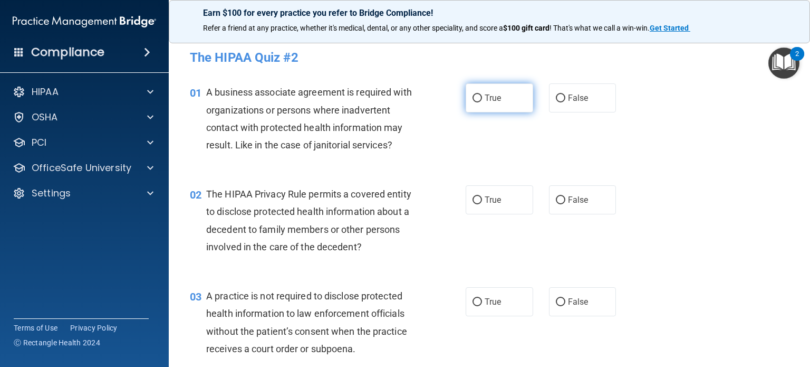
click at [482, 103] on label "True" at bounding box center [500, 97] width 68 height 29
click at [482, 102] on input "True" at bounding box center [477, 98] width 9 height 8
radio input "true"
click at [561, 210] on label "False" at bounding box center [583, 199] width 68 height 29
click at [561, 204] on input "False" at bounding box center [560, 200] width 9 height 8
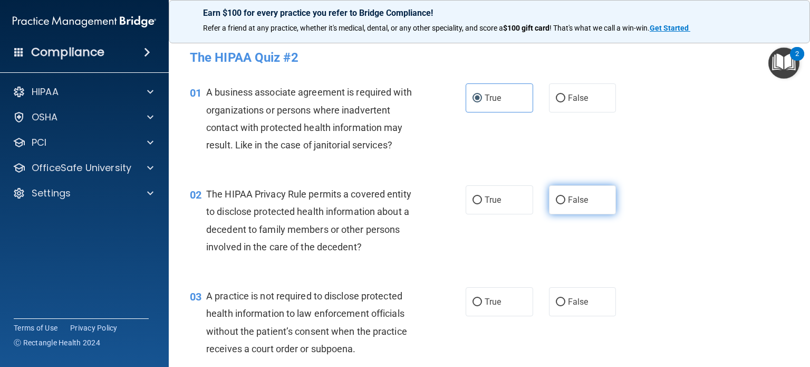
radio input "true"
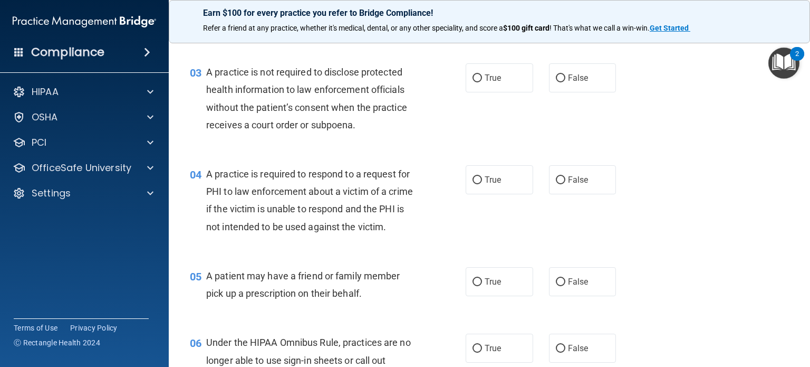
scroll to position [226, 0]
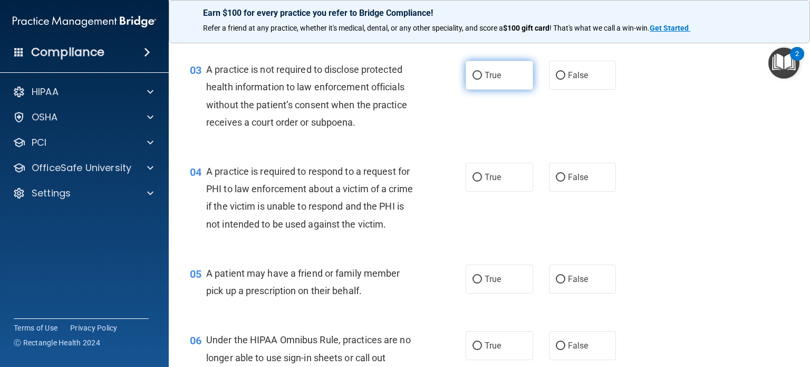
click at [477, 77] on input "True" at bounding box center [477, 76] width 9 height 8
radio input "true"
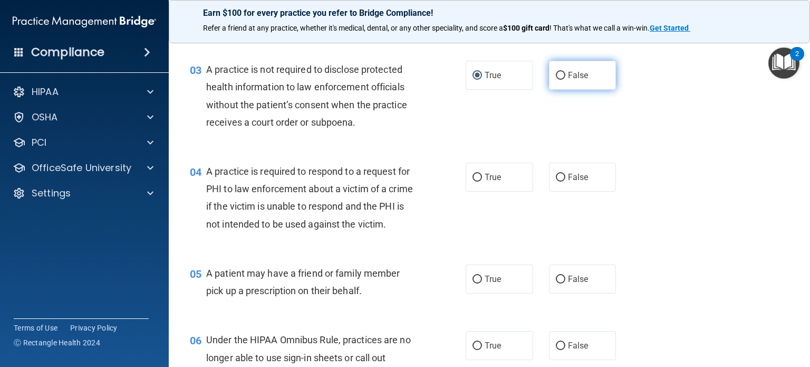
click at [564, 68] on label "False" at bounding box center [583, 75] width 68 height 29
click at [564, 72] on input "False" at bounding box center [560, 76] width 9 height 8
radio input "true"
radio input "false"
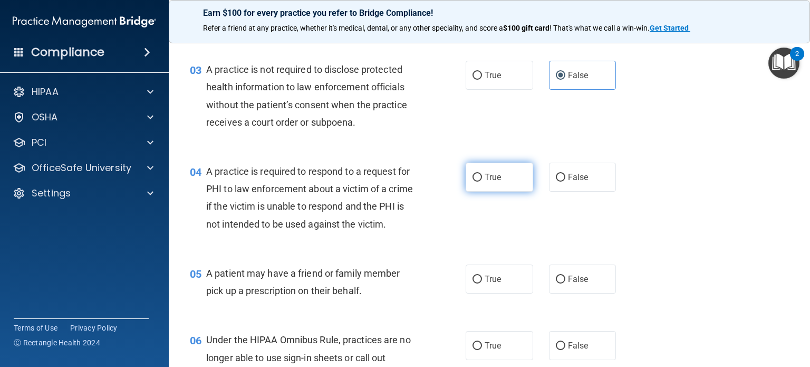
click at [511, 181] on label "True" at bounding box center [500, 176] width 68 height 29
click at [482, 181] on input "True" at bounding box center [477, 178] width 9 height 8
radio input "true"
click at [576, 284] on span "False" at bounding box center [578, 279] width 21 height 10
click at [565, 283] on input "False" at bounding box center [560, 279] width 9 height 8
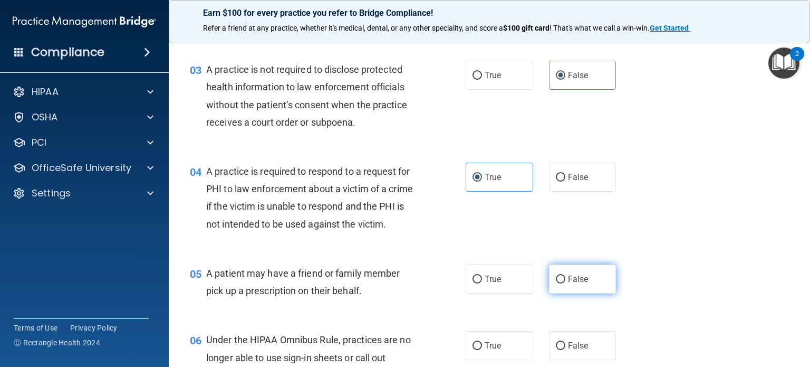
radio input "true"
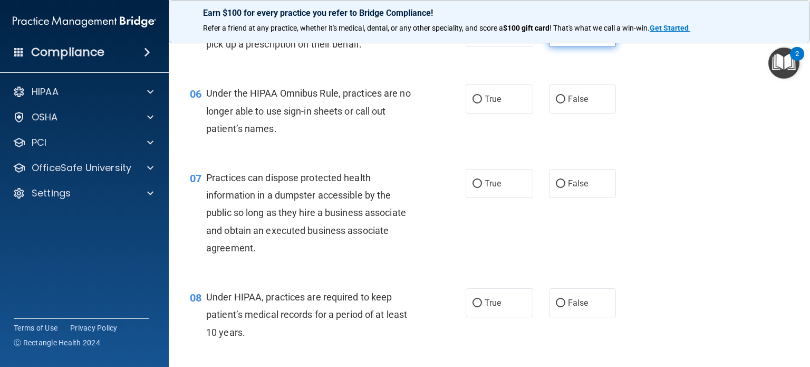
scroll to position [473, 0]
click at [483, 113] on label "True" at bounding box center [500, 98] width 68 height 29
click at [482, 103] on input "True" at bounding box center [477, 99] width 9 height 8
radio input "true"
click at [597, 198] on label "False" at bounding box center [583, 183] width 68 height 29
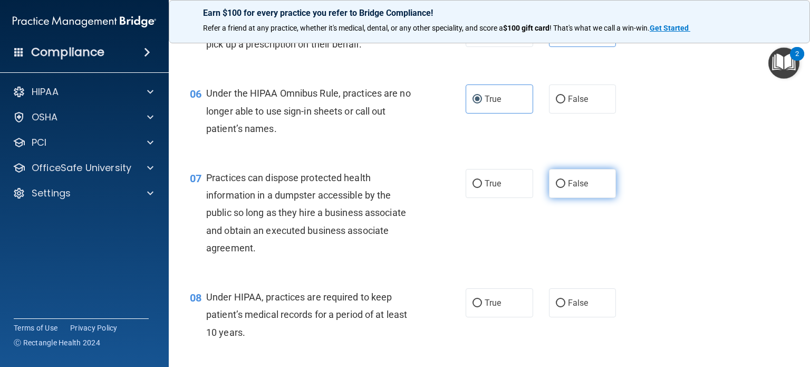
click at [565, 188] on input "False" at bounding box center [560, 184] width 9 height 8
radio input "true"
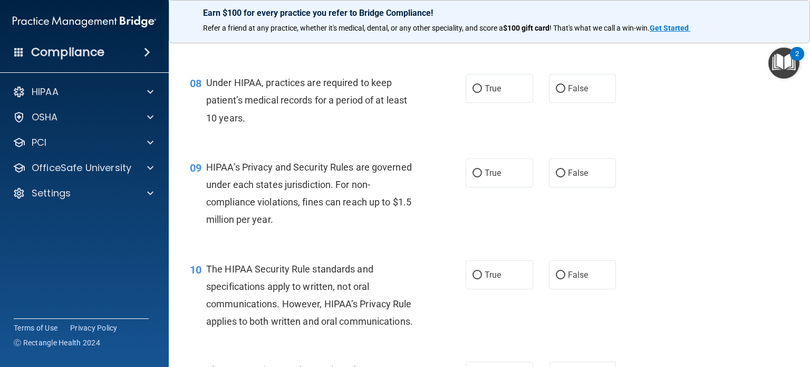
scroll to position [702, 0]
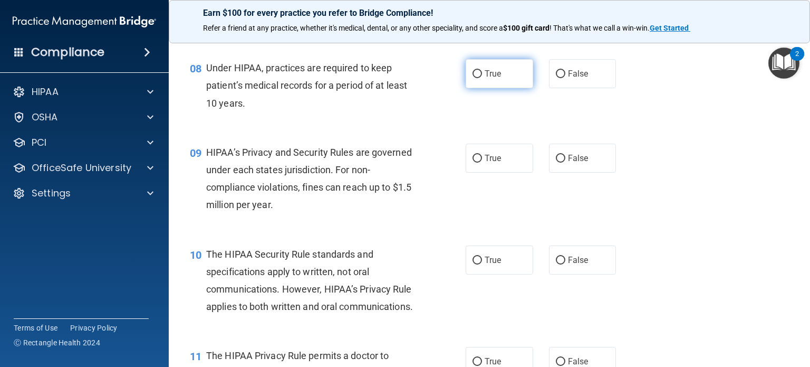
click at [495, 88] on label "True" at bounding box center [500, 73] width 68 height 29
click at [482, 78] on input "True" at bounding box center [477, 74] width 9 height 8
radio input "true"
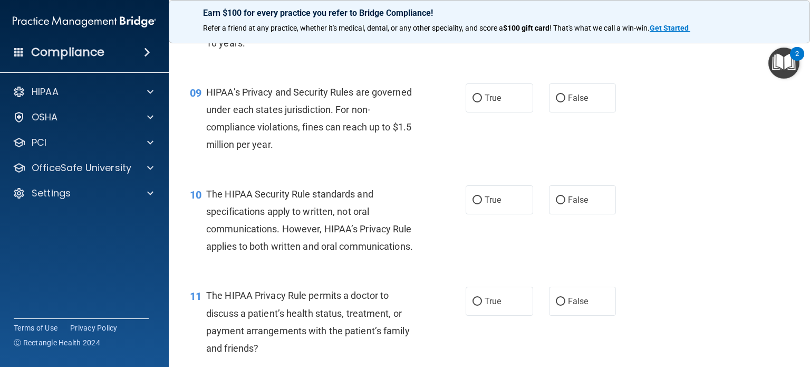
scroll to position [762, 0]
click at [496, 103] on span "True" at bounding box center [493, 98] width 16 height 10
click at [482, 102] on input "True" at bounding box center [477, 98] width 9 height 8
radio input "true"
click at [495, 214] on label "True" at bounding box center [500, 199] width 68 height 29
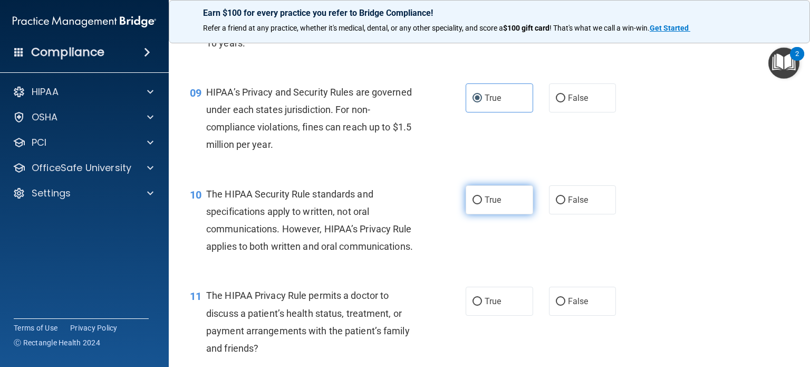
click at [482, 204] on input "True" at bounding box center [477, 200] width 9 height 8
radio input "true"
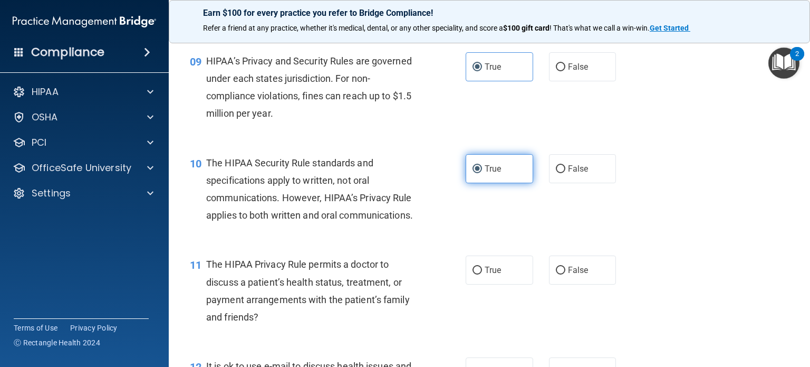
scroll to position [793, 0]
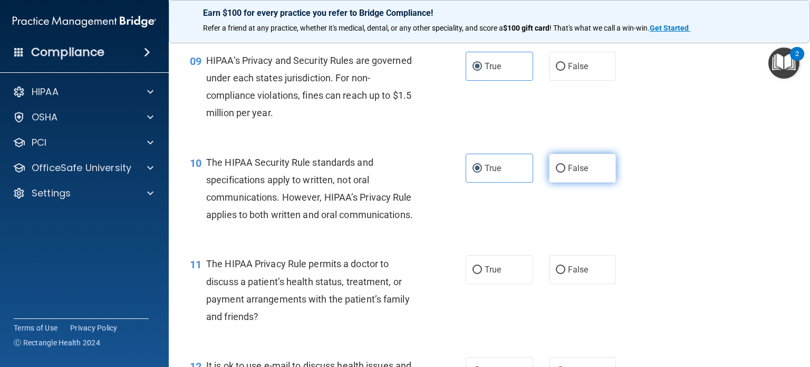
click at [579, 183] on label "False" at bounding box center [583, 168] width 68 height 29
click at [565, 172] on input "False" at bounding box center [560, 169] width 9 height 8
radio input "true"
radio input "false"
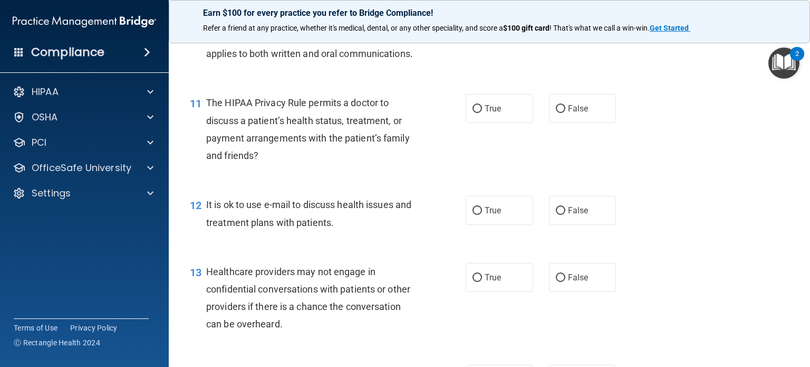
scroll to position [959, 0]
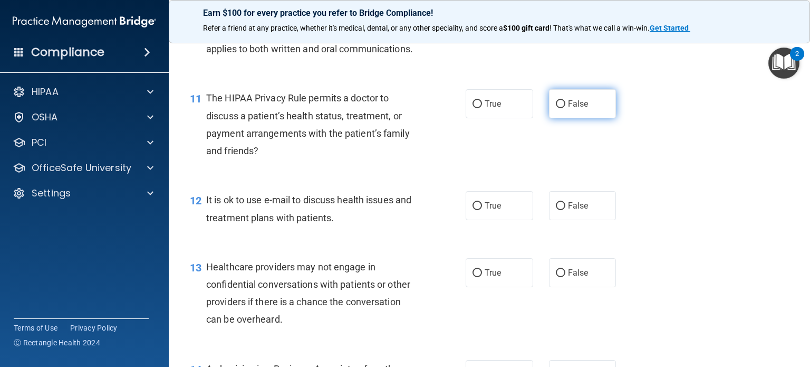
click at [585, 118] on label "False" at bounding box center [583, 103] width 68 height 29
click at [565, 108] on input "False" at bounding box center [560, 104] width 9 height 8
radio input "true"
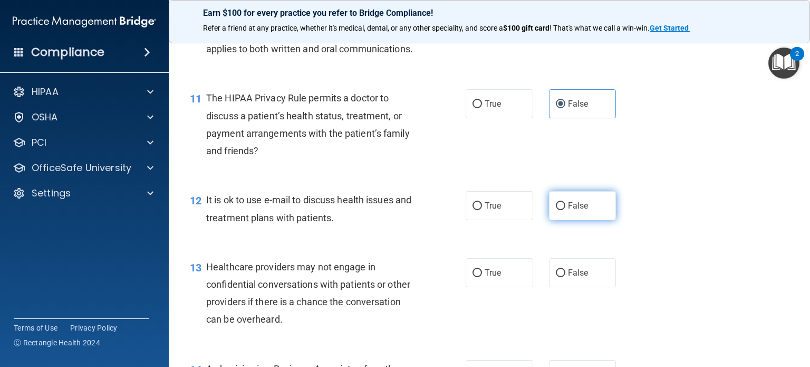
click at [559, 210] on input "False" at bounding box center [560, 206] width 9 height 8
radio input "true"
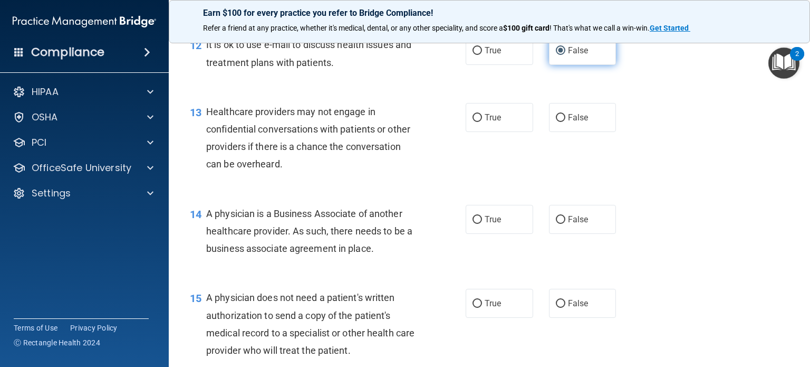
scroll to position [1156, 0]
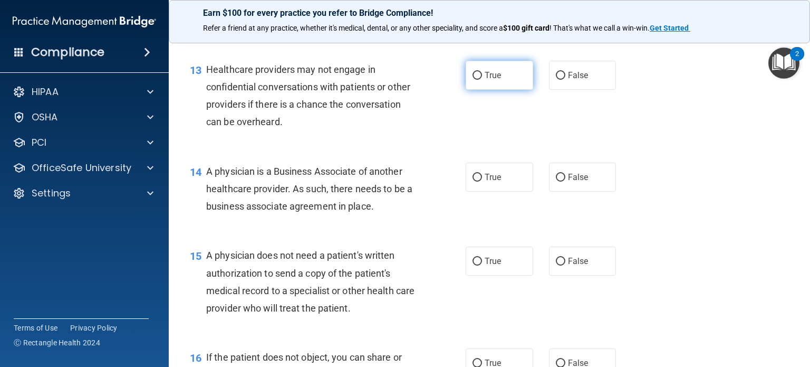
click at [493, 80] on span "True" at bounding box center [493, 75] width 16 height 10
click at [482, 80] on input "True" at bounding box center [477, 76] width 9 height 8
radio input "true"
click at [485, 182] on span "True" at bounding box center [493, 177] width 16 height 10
click at [482, 181] on input "True" at bounding box center [477, 178] width 9 height 8
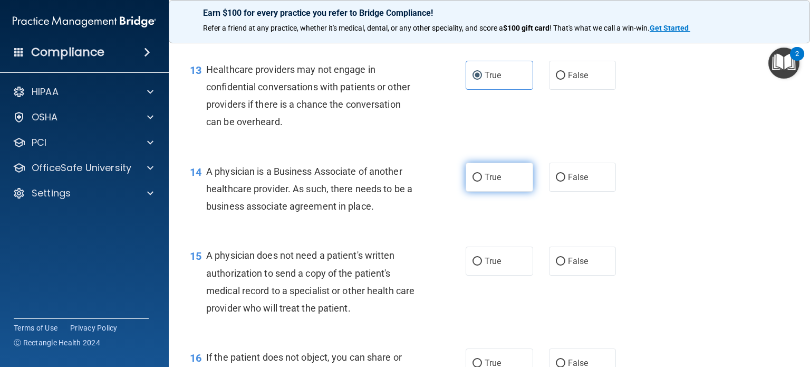
radio input "true"
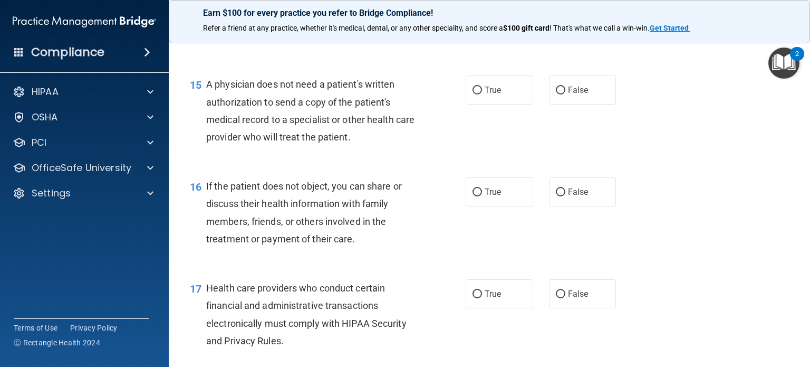
scroll to position [1330, 0]
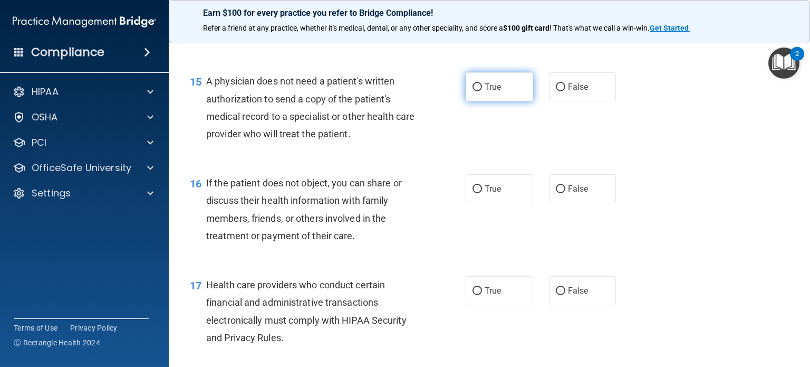
click at [488, 92] on span "True" at bounding box center [493, 87] width 16 height 10
click at [482, 91] on input "True" at bounding box center [477, 87] width 9 height 8
radio input "true"
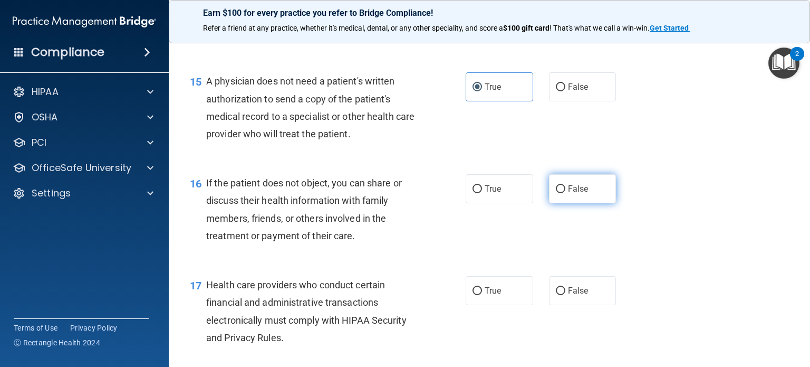
click at [571, 194] on span "False" at bounding box center [578, 189] width 21 height 10
click at [565, 193] on input "False" at bounding box center [560, 189] width 9 height 8
radio input "true"
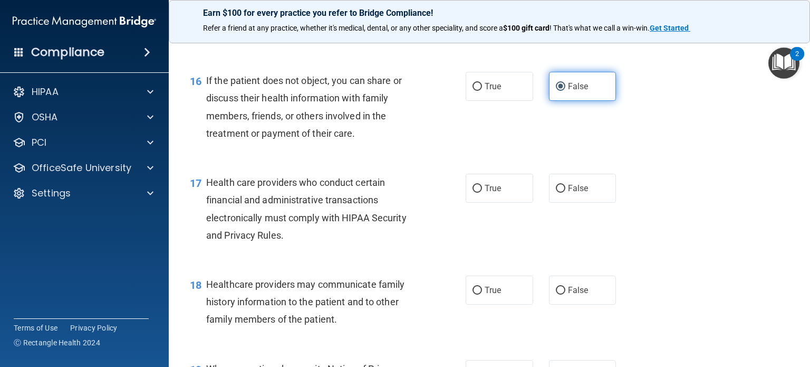
scroll to position [1433, 0]
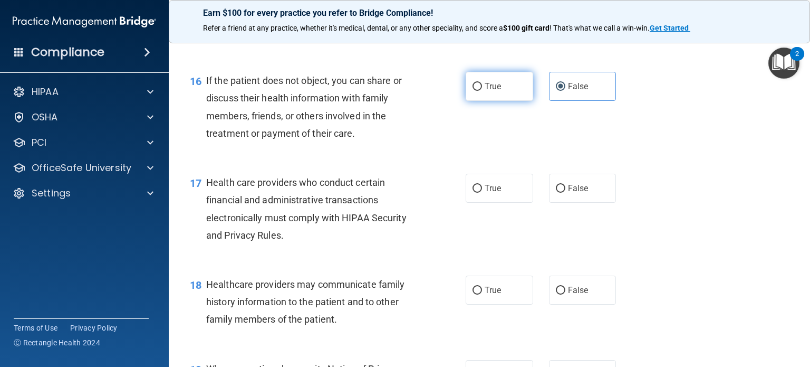
click at [500, 101] on label "True" at bounding box center [500, 86] width 68 height 29
click at [482, 91] on input "True" at bounding box center [477, 87] width 9 height 8
radio input "true"
radio input "false"
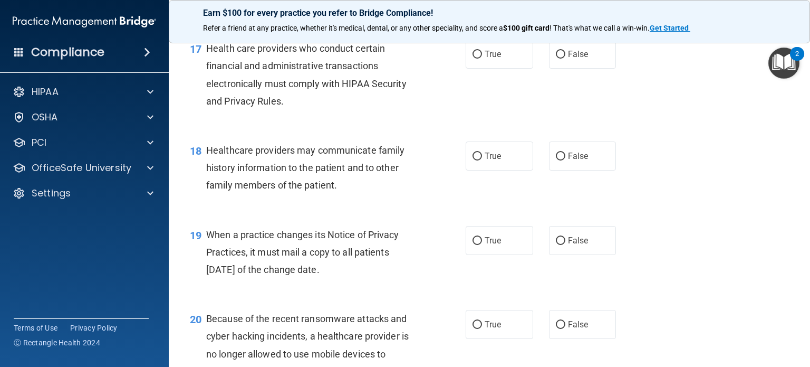
scroll to position [1571, 0]
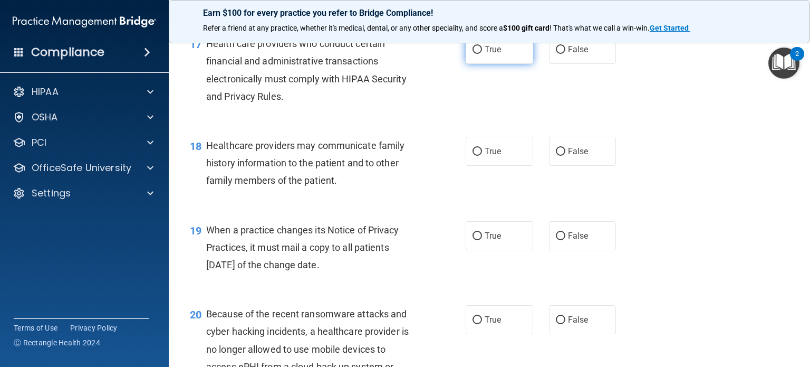
click at [500, 64] on label "True" at bounding box center [500, 49] width 68 height 29
click at [482, 54] on input "True" at bounding box center [477, 50] width 9 height 8
radio input "true"
click at [557, 166] on label "False" at bounding box center [583, 151] width 68 height 29
click at [557, 156] on input "False" at bounding box center [560, 152] width 9 height 8
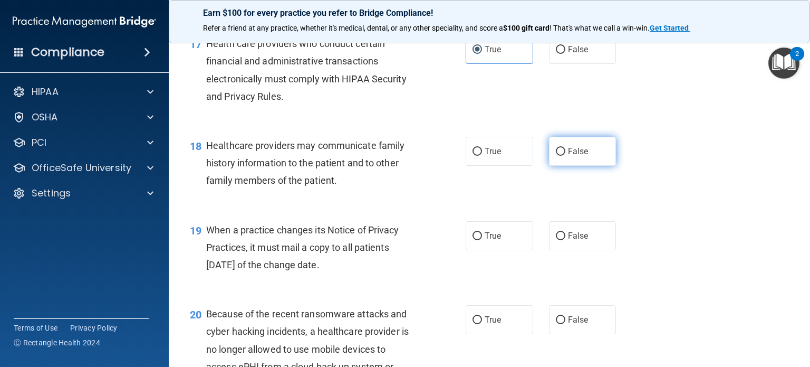
radio input "true"
click at [493, 250] on label "True" at bounding box center [500, 235] width 68 height 29
click at [482, 240] on input "True" at bounding box center [477, 236] width 9 height 8
radio input "true"
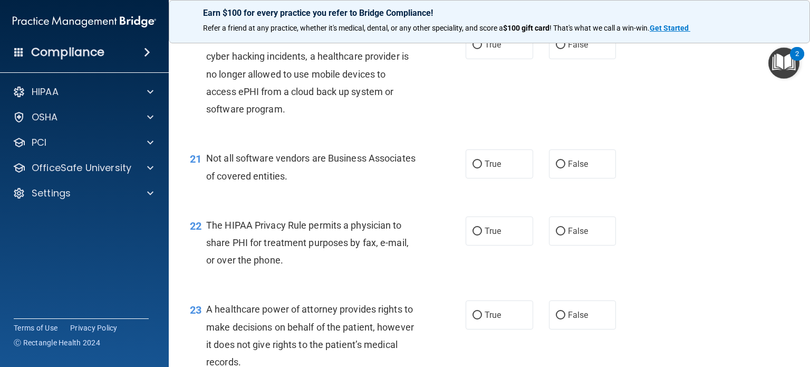
scroll to position [1847, 0]
click at [558, 59] on label "False" at bounding box center [583, 44] width 68 height 29
click at [558, 49] on input "False" at bounding box center [560, 45] width 9 height 8
radio input "true"
click at [485, 168] on span "True" at bounding box center [493, 163] width 16 height 10
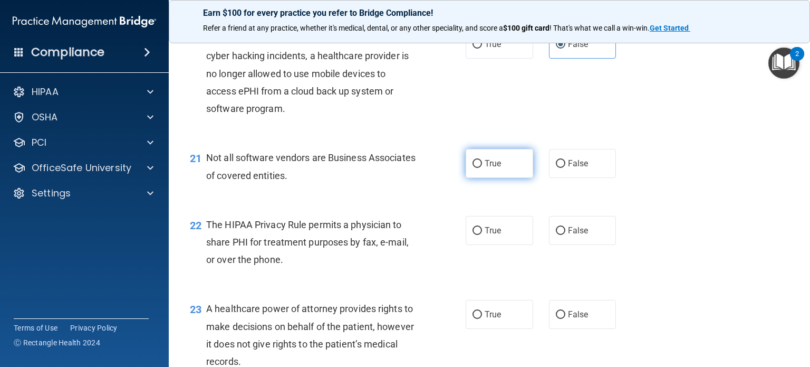
click at [482, 168] on input "True" at bounding box center [477, 164] width 9 height 8
radio input "true"
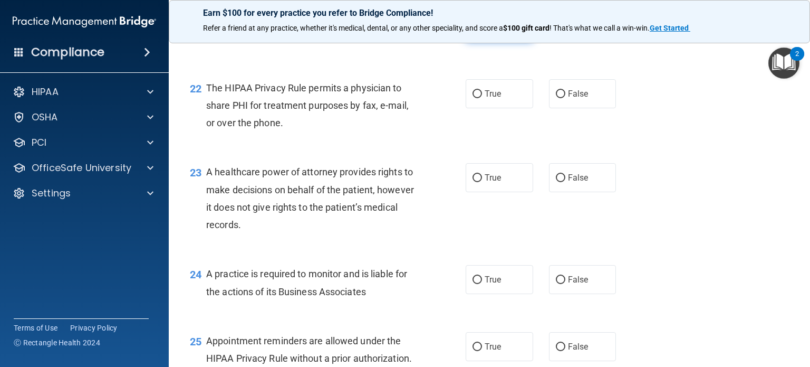
scroll to position [1984, 0]
click at [562, 41] on label "False" at bounding box center [583, 26] width 68 height 29
click at [562, 31] on input "False" at bounding box center [560, 27] width 9 height 8
radio input "true"
radio input "false"
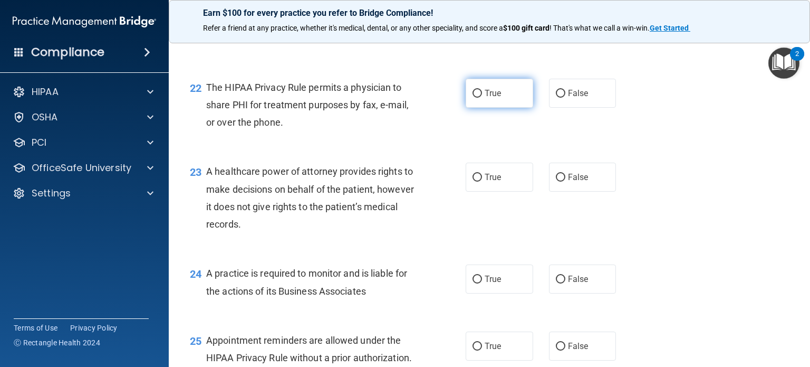
click at [480, 108] on label "True" at bounding box center [500, 93] width 68 height 29
click at [480, 98] on input "True" at bounding box center [477, 94] width 9 height 8
radio input "true"
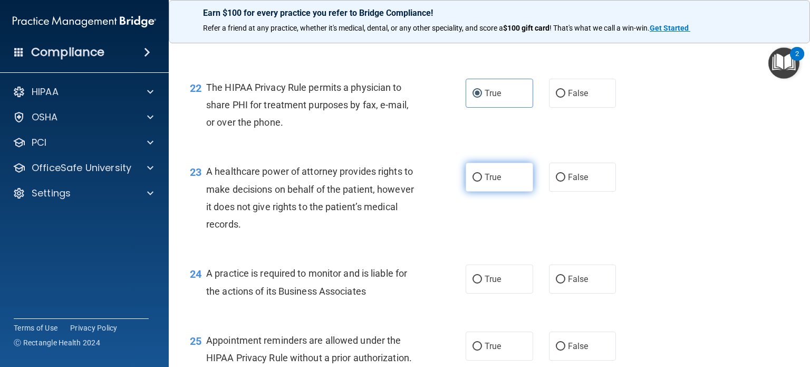
click at [477, 191] on label "True" at bounding box center [500, 176] width 68 height 29
click at [477, 181] on input "True" at bounding box center [477, 178] width 9 height 8
radio input "true"
click at [492, 284] on span "True" at bounding box center [493, 279] width 16 height 10
click at [482, 283] on input "True" at bounding box center [477, 279] width 9 height 8
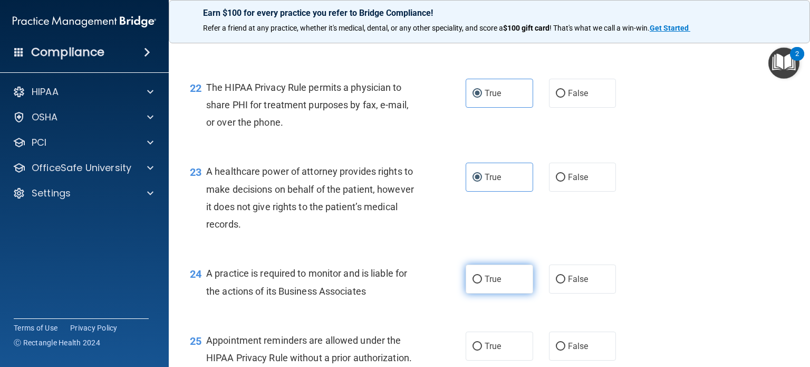
radio input "true"
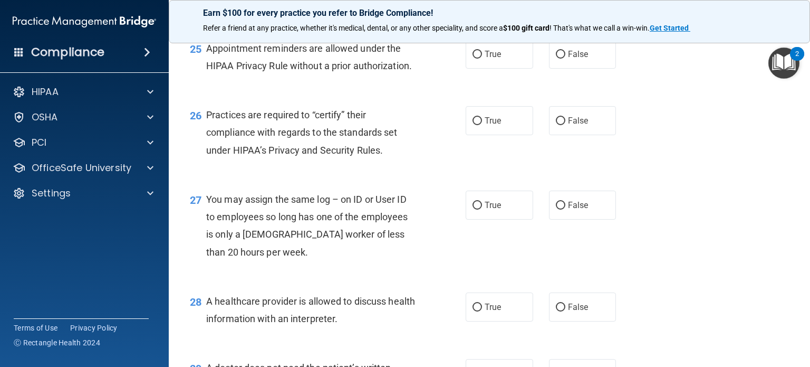
scroll to position [2280, 0]
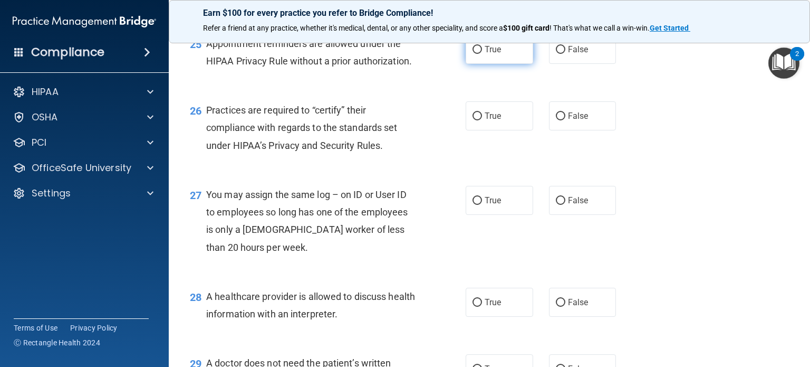
click at [488, 64] on label "True" at bounding box center [500, 49] width 68 height 29
click at [482, 54] on input "True" at bounding box center [477, 50] width 9 height 8
radio input "true"
click at [485, 130] on label "True" at bounding box center [500, 115] width 68 height 29
click at [482, 120] on input "True" at bounding box center [477, 116] width 9 height 8
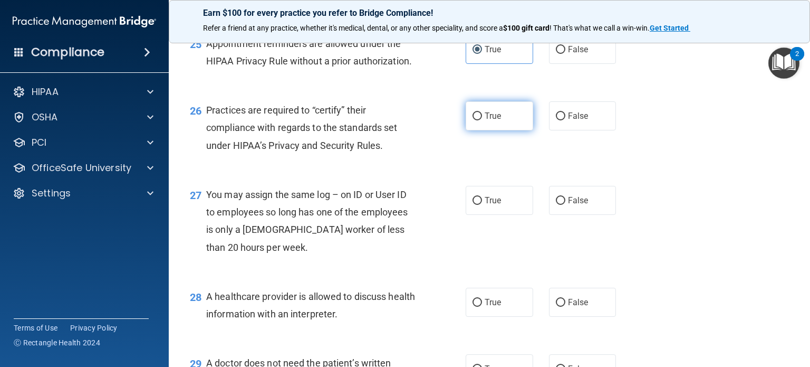
radio input "true"
click at [574, 205] on span "False" at bounding box center [578, 200] width 21 height 10
click at [565, 205] on input "False" at bounding box center [560, 201] width 9 height 8
radio input "true"
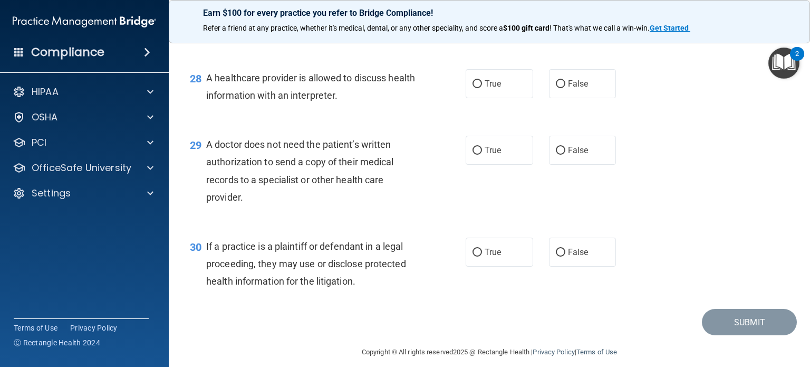
scroll to position [2513, 0]
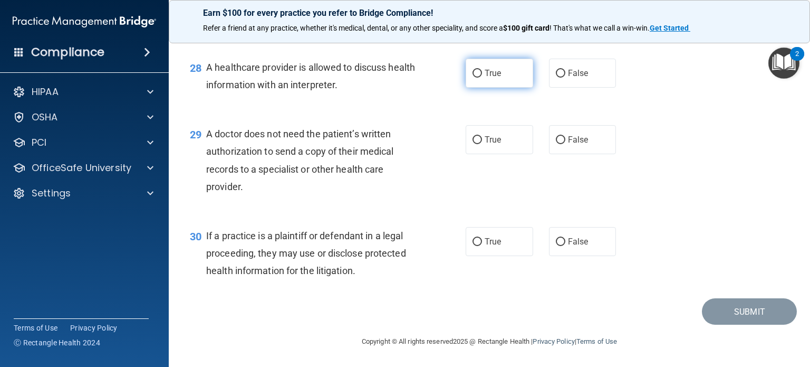
click at [496, 78] on span "True" at bounding box center [493, 73] width 16 height 10
click at [482, 78] on input "True" at bounding box center [477, 74] width 9 height 8
radio input "true"
click at [568, 145] on span "False" at bounding box center [578, 140] width 21 height 10
click at [565, 144] on input "False" at bounding box center [560, 140] width 9 height 8
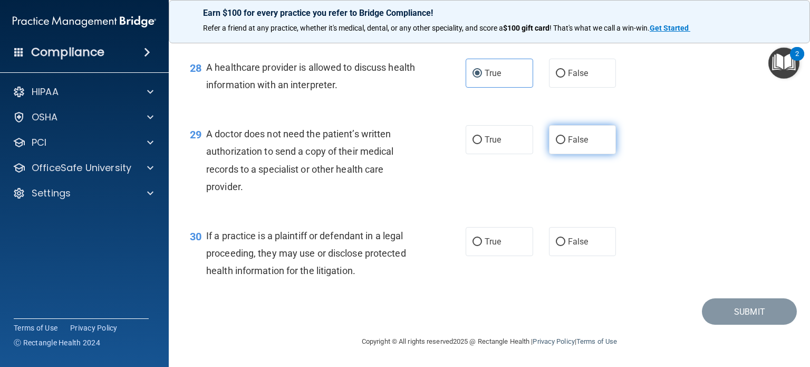
radio input "true"
click at [591, 256] on label "False" at bounding box center [583, 241] width 68 height 29
click at [565, 246] on input "False" at bounding box center [560, 242] width 9 height 8
radio input "true"
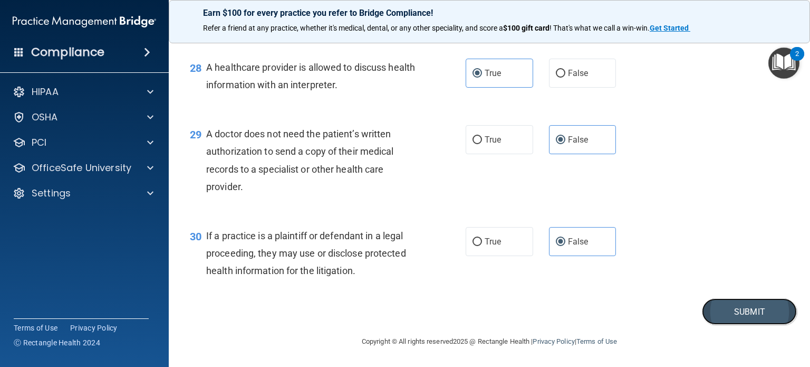
click at [727, 325] on button "Submit" at bounding box center [749, 311] width 95 height 27
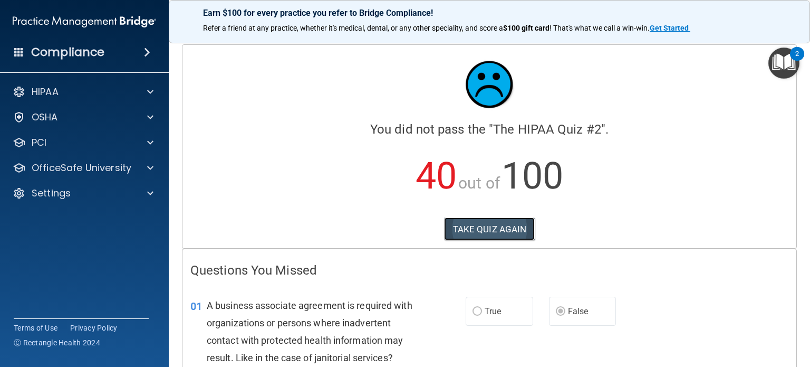
click at [519, 233] on button "TAKE QUIZ AGAIN" at bounding box center [489, 228] width 91 height 23
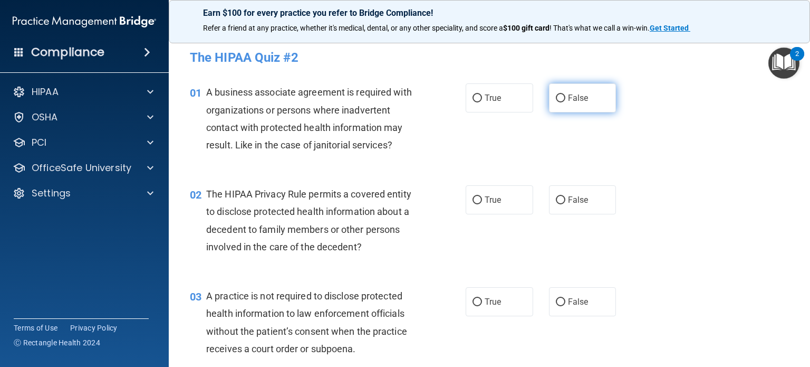
click at [582, 104] on label "False" at bounding box center [583, 97] width 68 height 29
click at [565, 102] on input "False" at bounding box center [560, 98] width 9 height 8
radio input "true"
click at [500, 200] on label "True" at bounding box center [500, 199] width 68 height 29
click at [482, 200] on input "True" at bounding box center [477, 200] width 9 height 8
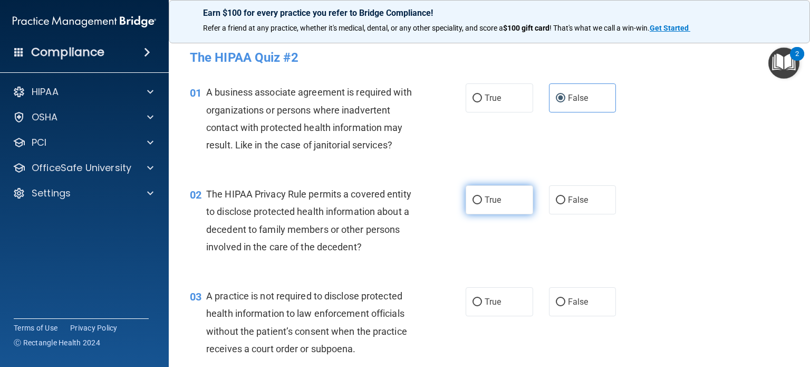
radio input "true"
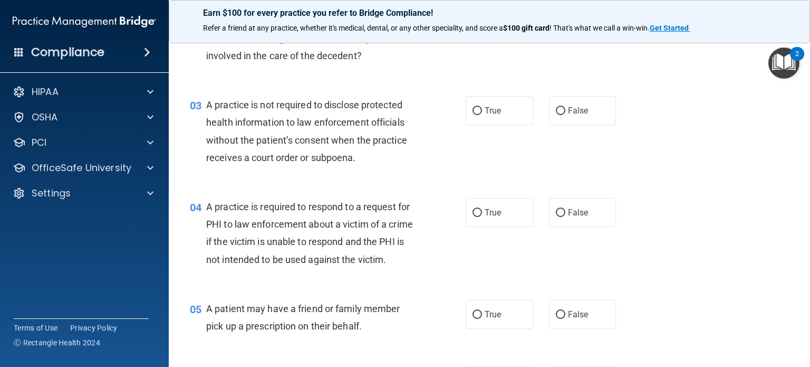
scroll to position [202, 0]
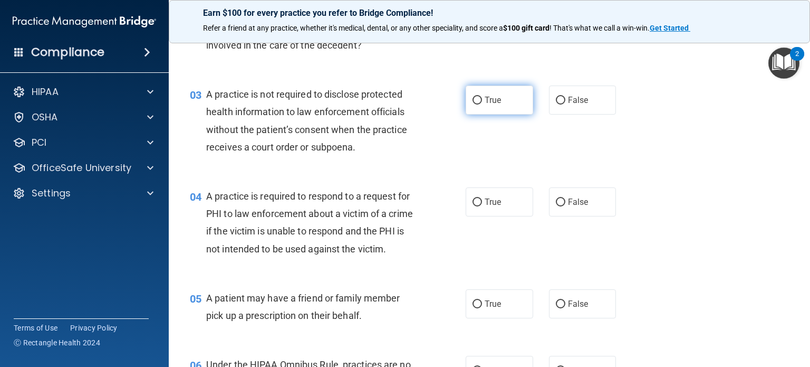
click at [502, 106] on label "True" at bounding box center [500, 99] width 68 height 29
click at [482, 104] on input "True" at bounding box center [477, 101] width 9 height 8
radio input "true"
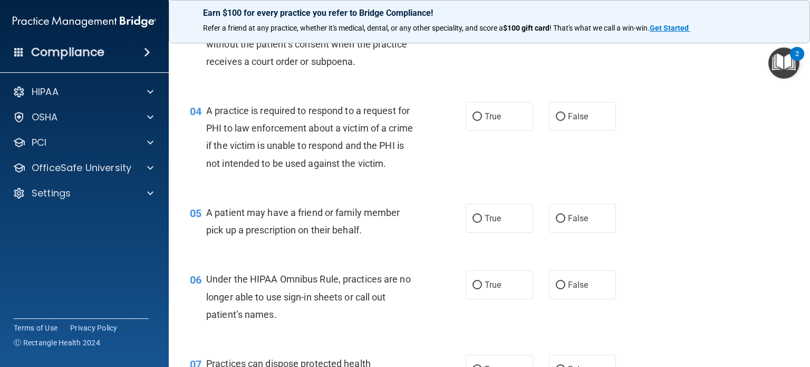
scroll to position [286, 0]
click at [515, 120] on label "True" at bounding box center [500, 116] width 68 height 29
click at [482, 120] on input "True" at bounding box center [477, 117] width 9 height 8
radio input "true"
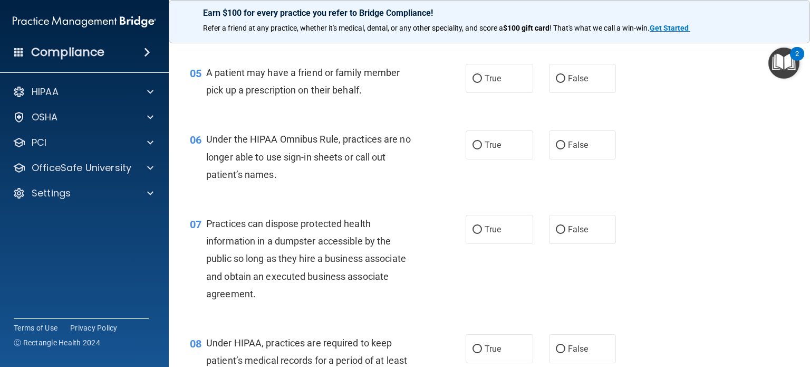
scroll to position [435, 0]
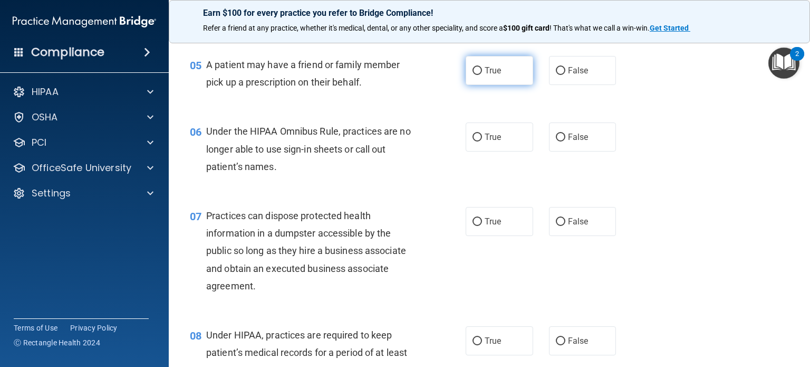
click at [501, 85] on label "True" at bounding box center [500, 70] width 68 height 29
click at [482, 75] on input "True" at bounding box center [477, 71] width 9 height 8
radio input "true"
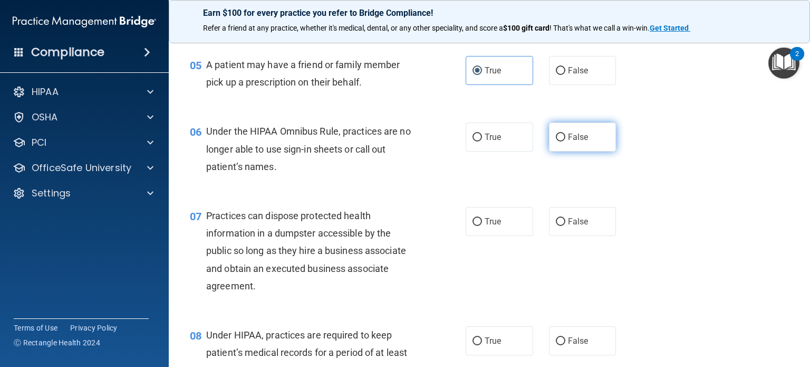
click at [586, 151] on label "False" at bounding box center [583, 136] width 68 height 29
click at [565, 141] on input "False" at bounding box center [560, 137] width 9 height 8
radio input "true"
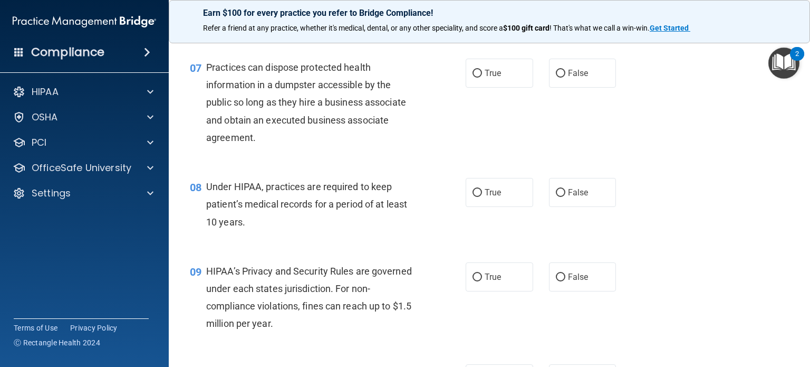
scroll to position [584, 0]
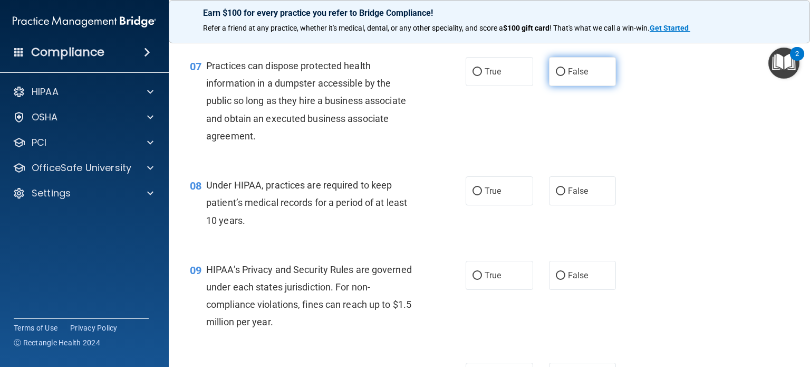
click at [587, 82] on label "False" at bounding box center [583, 71] width 68 height 29
click at [565, 76] on input "False" at bounding box center [560, 72] width 9 height 8
radio input "true"
click at [572, 196] on span "False" at bounding box center [578, 191] width 21 height 10
click at [565, 195] on input "False" at bounding box center [560, 191] width 9 height 8
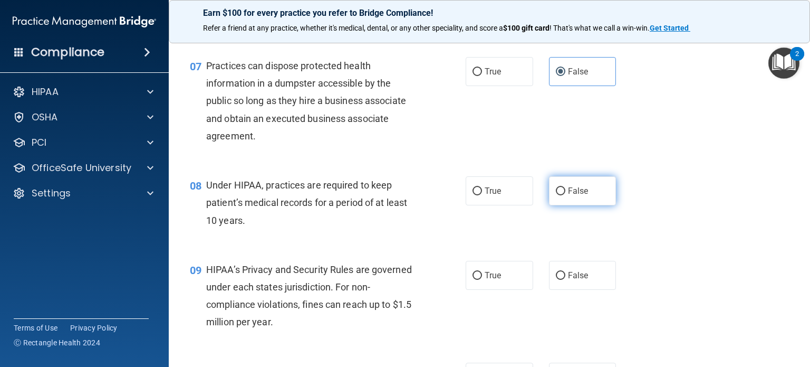
radio input "true"
click at [581, 280] on span "False" at bounding box center [578, 275] width 21 height 10
click at [565, 280] on input "False" at bounding box center [560, 276] width 9 height 8
radio input "true"
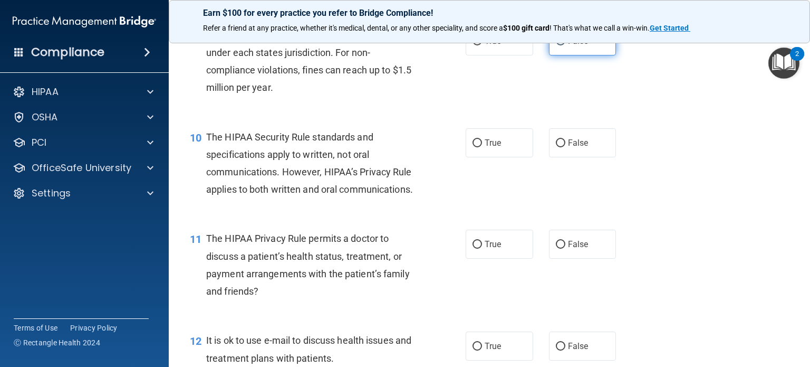
scroll to position [833, 0]
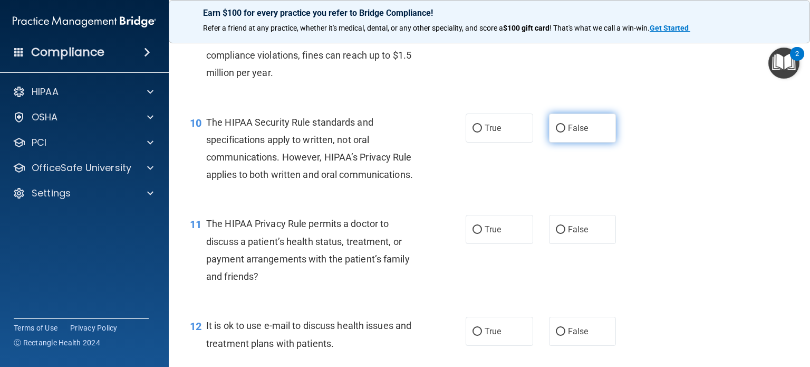
click at [593, 142] on label "False" at bounding box center [583, 127] width 68 height 29
click at [565, 132] on input "False" at bounding box center [560, 128] width 9 height 8
radio input "true"
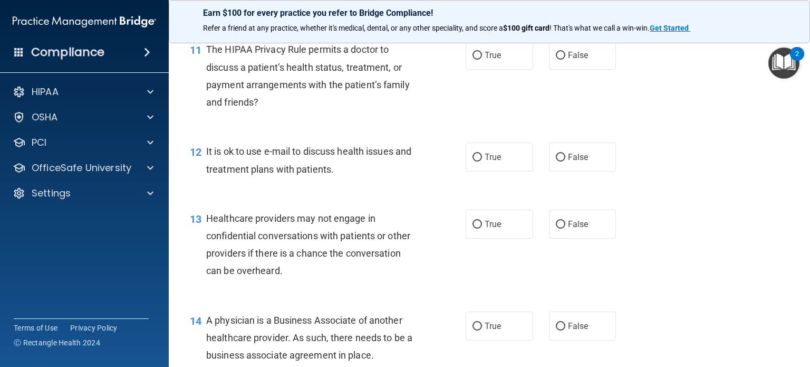
scroll to position [1009, 0]
click at [509, 69] on label "True" at bounding box center [500, 54] width 68 height 29
click at [482, 59] on input "True" at bounding box center [477, 55] width 9 height 8
radio input "true"
click at [500, 170] on label "True" at bounding box center [500, 155] width 68 height 29
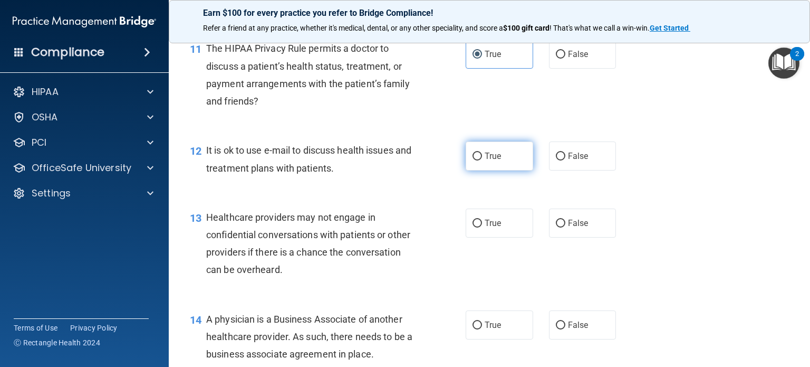
click at [482, 160] on input "True" at bounding box center [477, 156] width 9 height 8
radio input "true"
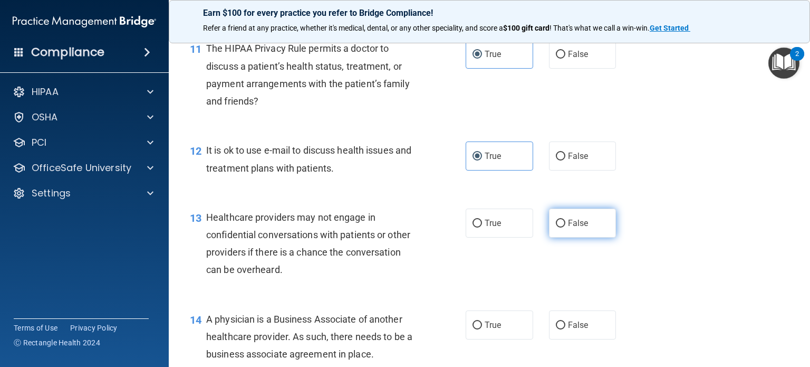
click at [558, 227] on input "False" at bounding box center [560, 223] width 9 height 8
radio input "true"
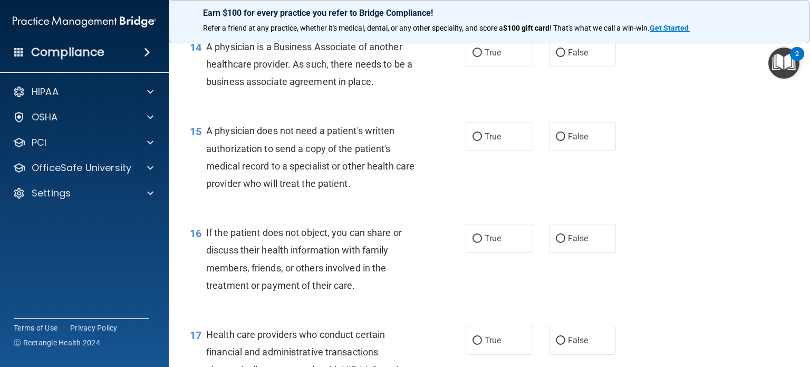
scroll to position [1281, 0]
click at [584, 66] on label "False" at bounding box center [583, 51] width 68 height 29
click at [565, 56] on input "False" at bounding box center [560, 53] width 9 height 8
radio input "true"
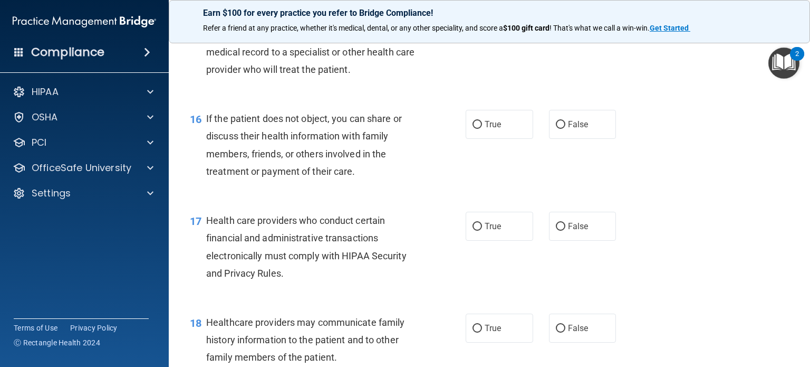
scroll to position [1399, 0]
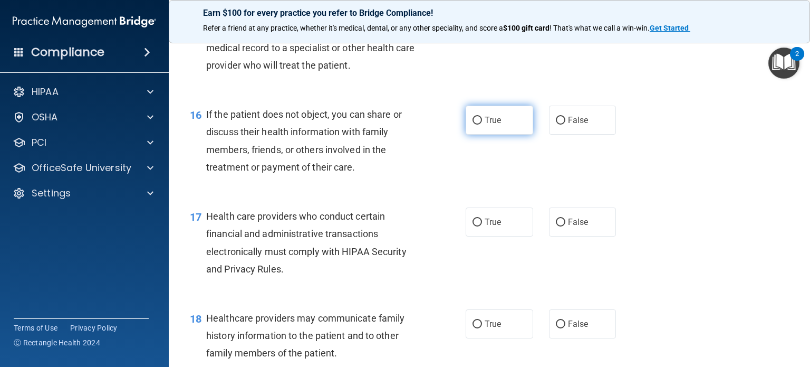
click at [514, 135] on label "True" at bounding box center [500, 120] width 68 height 29
click at [482, 124] on input "True" at bounding box center [477, 121] width 9 height 8
radio input "true"
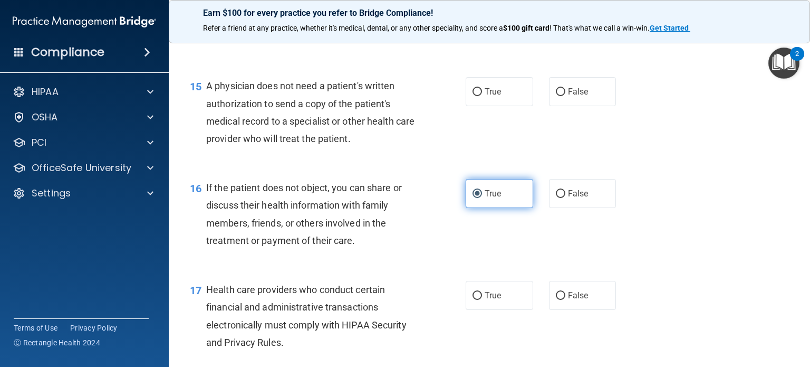
scroll to position [1325, 0]
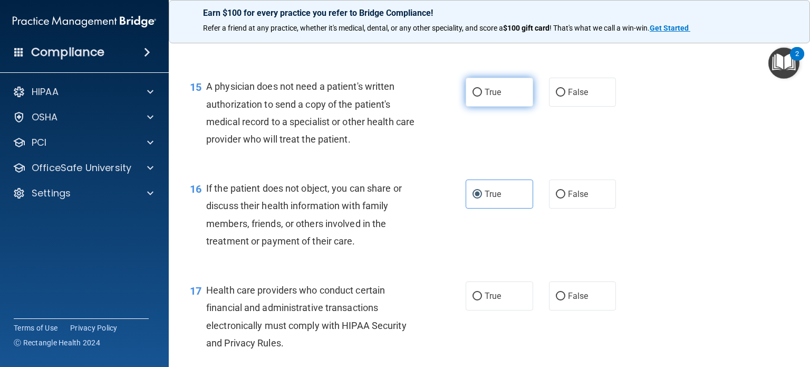
click at [510, 107] on label "True" at bounding box center [500, 92] width 68 height 29
click at [482, 97] on input "True" at bounding box center [477, 93] width 9 height 8
radio input "true"
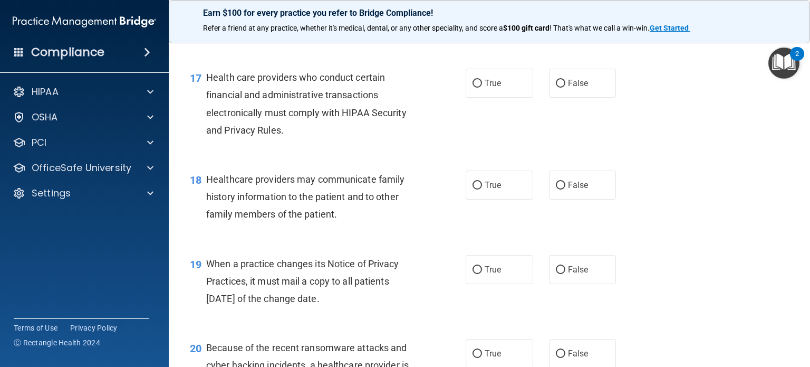
scroll to position [1542, 0]
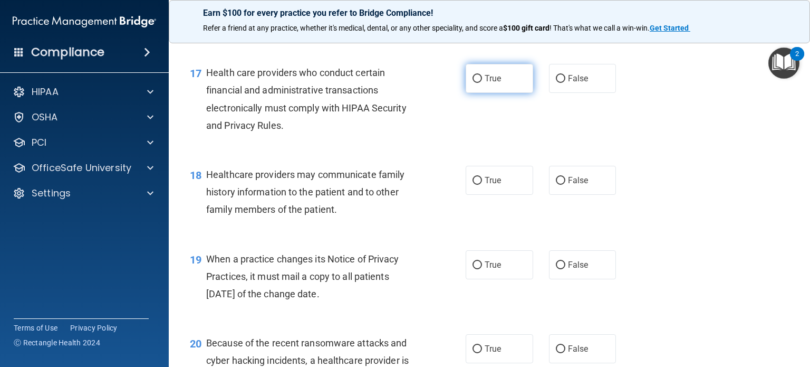
click at [505, 93] on label "True" at bounding box center [500, 78] width 68 height 29
click at [482, 83] on input "True" at bounding box center [477, 79] width 9 height 8
radio input "true"
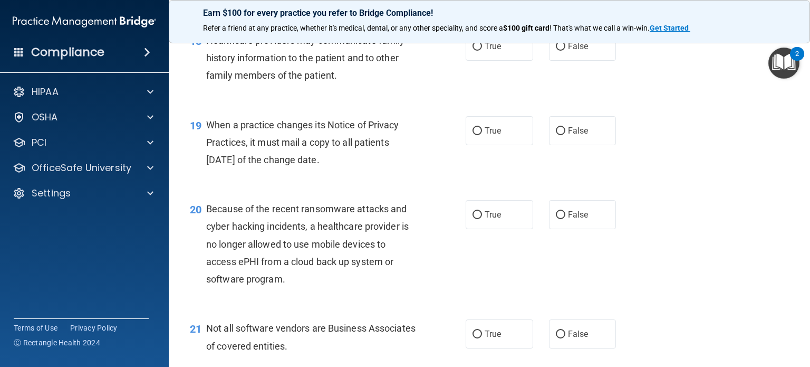
scroll to position [1685, 0]
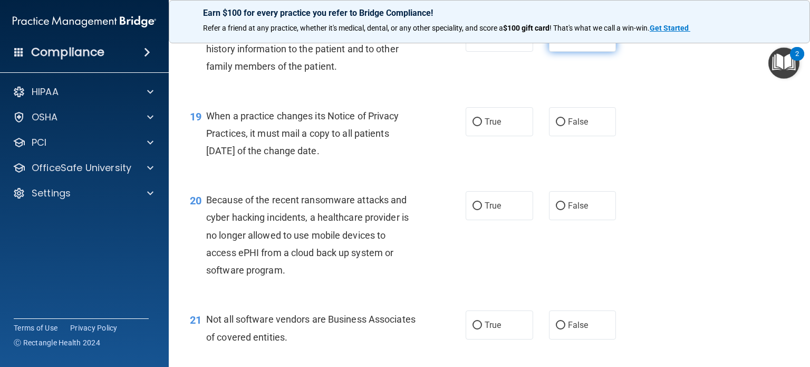
click at [589, 52] on label "False" at bounding box center [583, 37] width 68 height 29
click at [565, 42] on input "False" at bounding box center [560, 38] width 9 height 8
radio input "true"
click at [587, 136] on label "False" at bounding box center [583, 121] width 68 height 29
click at [565, 126] on input "False" at bounding box center [560, 122] width 9 height 8
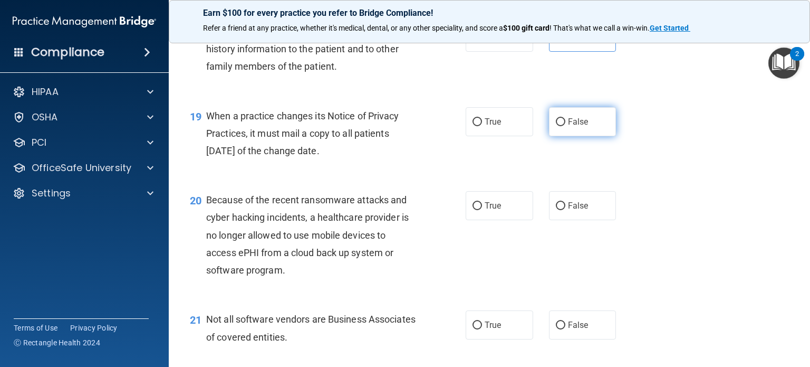
radio input "true"
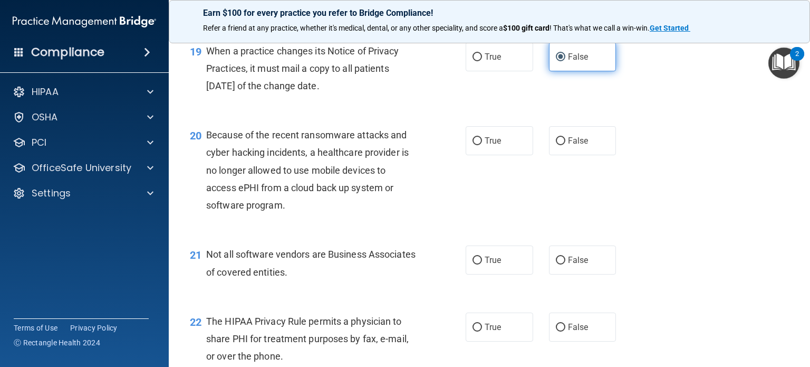
scroll to position [1766, 0]
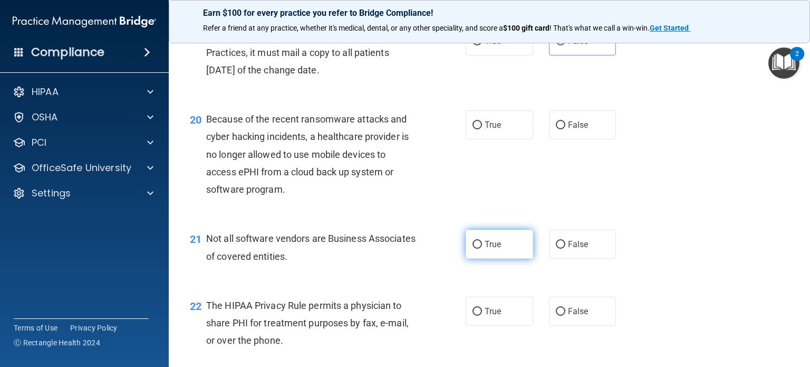
click at [506, 258] on label "True" at bounding box center [500, 243] width 68 height 29
click at [482, 248] on input "True" at bounding box center [477, 245] width 9 height 8
radio input "true"
click at [596, 139] on label "False" at bounding box center [583, 124] width 68 height 29
click at [565, 129] on input "False" at bounding box center [560, 125] width 9 height 8
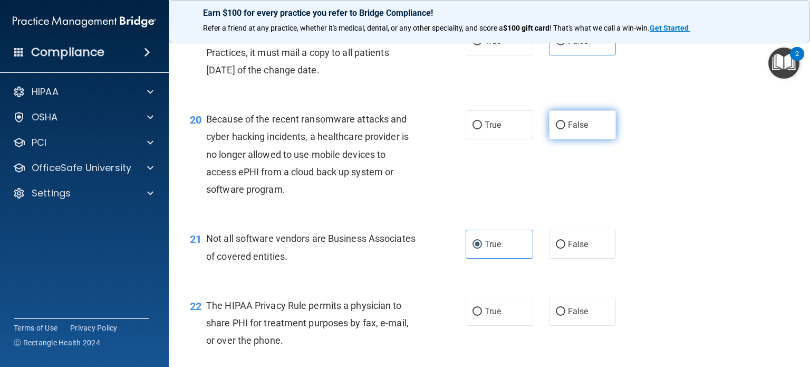
radio input "true"
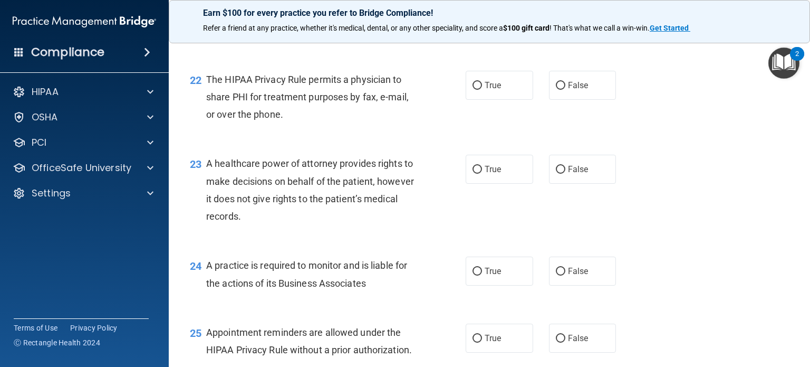
scroll to position [1992, 0]
click at [500, 99] on label "True" at bounding box center [500, 84] width 68 height 29
click at [482, 89] on input "True" at bounding box center [477, 85] width 9 height 8
radio input "true"
click at [573, 183] on label "False" at bounding box center [583, 168] width 68 height 29
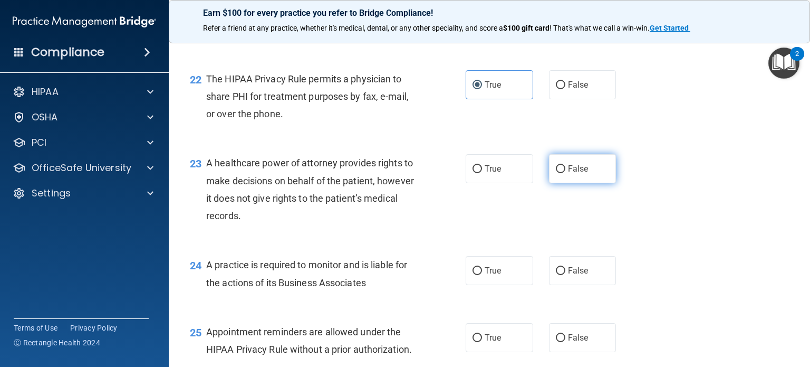
click at [565, 173] on input "False" at bounding box center [560, 169] width 9 height 8
radio input "true"
click at [582, 285] on label "False" at bounding box center [583, 270] width 68 height 29
click at [565, 275] on input "False" at bounding box center [560, 271] width 9 height 8
radio input "true"
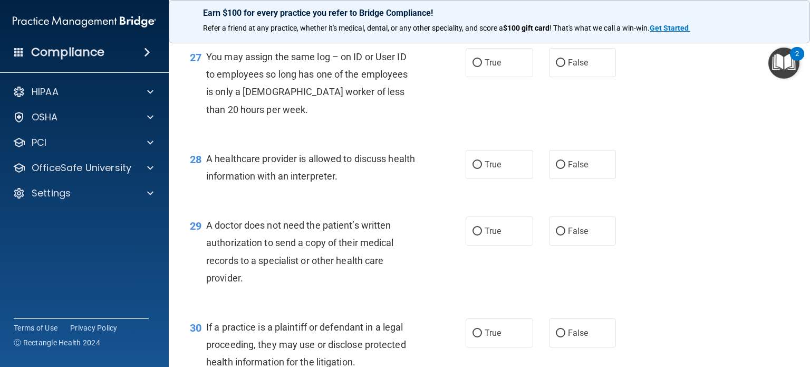
scroll to position [2422, 0]
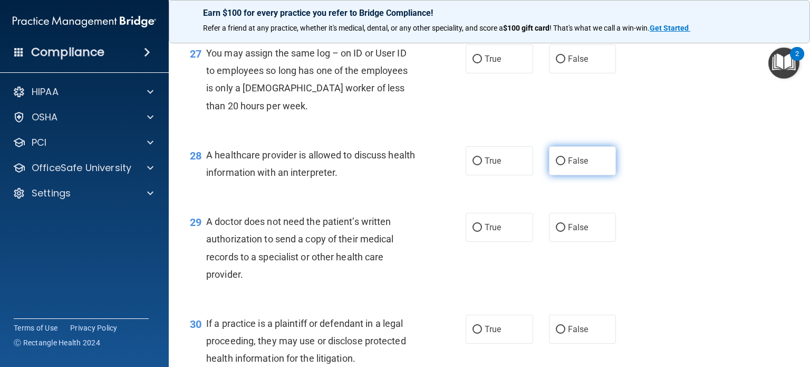
click at [587, 175] on label "False" at bounding box center [583, 160] width 68 height 29
click at [565, 165] on input "False" at bounding box center [560, 161] width 9 height 8
radio input "true"
click at [504, 242] on label "True" at bounding box center [500, 227] width 68 height 29
click at [482, 232] on input "True" at bounding box center [477, 228] width 9 height 8
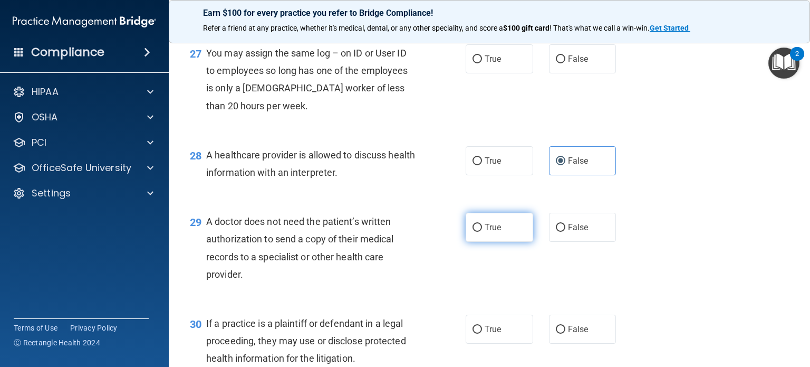
radio input "true"
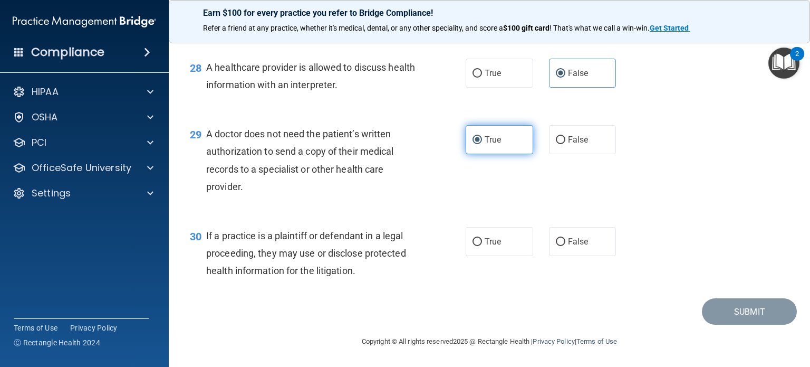
scroll to position [2545, 0]
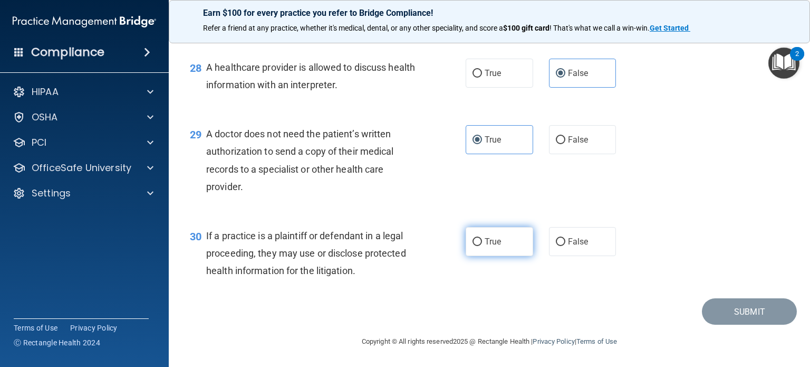
click at [502, 243] on label "True" at bounding box center [500, 241] width 68 height 29
click at [482, 243] on input "True" at bounding box center [477, 242] width 9 height 8
radio input "true"
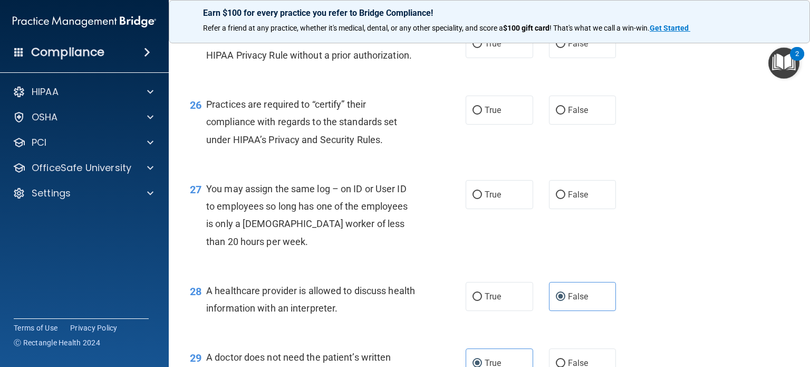
scroll to position [2287, 0]
click at [496, 57] on label "True" at bounding box center [500, 42] width 68 height 29
click at [482, 47] on input "True" at bounding box center [477, 44] width 9 height 8
radio input "true"
click at [507, 124] on label "True" at bounding box center [500, 109] width 68 height 29
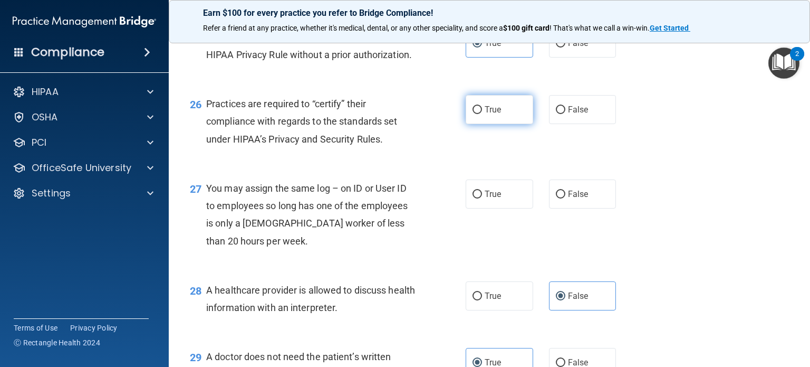
click at [482, 114] on input "True" at bounding box center [477, 110] width 9 height 8
radio input "true"
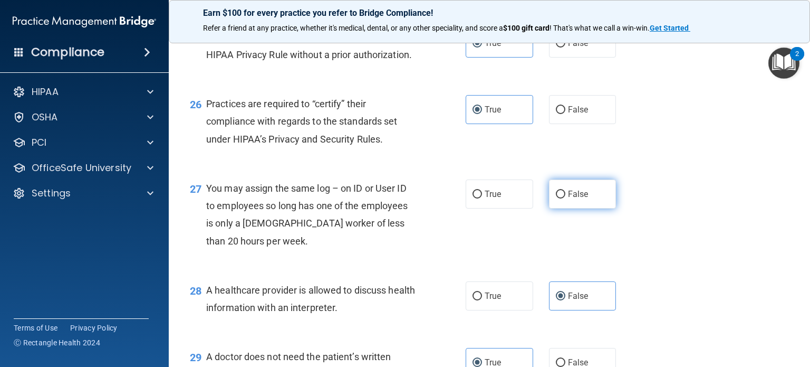
click at [589, 208] on label "False" at bounding box center [583, 193] width 68 height 29
click at [565, 198] on input "False" at bounding box center [560, 194] width 9 height 8
radio input "true"
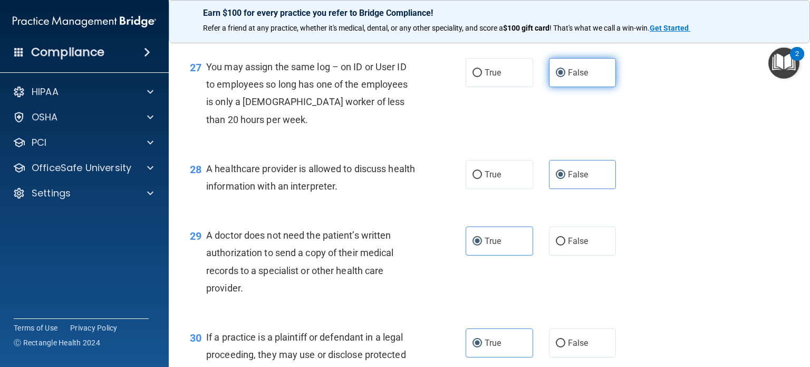
scroll to position [2545, 0]
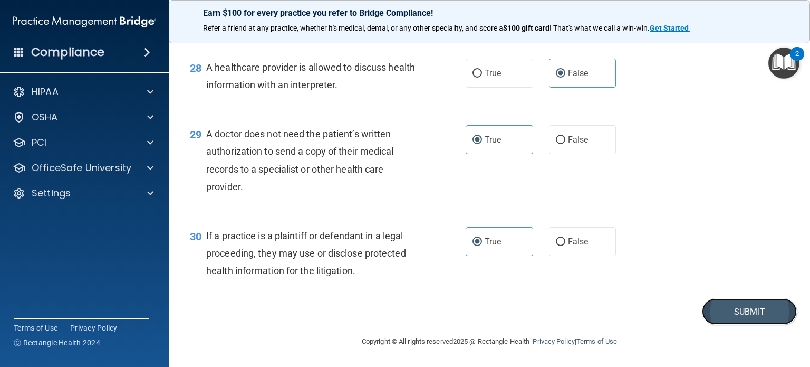
click at [758, 315] on button "Submit" at bounding box center [749, 311] width 95 height 27
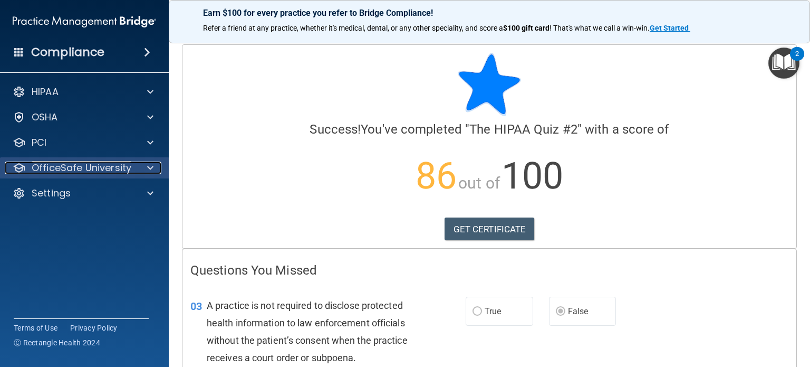
click at [141, 170] on div at bounding box center [149, 167] width 26 height 13
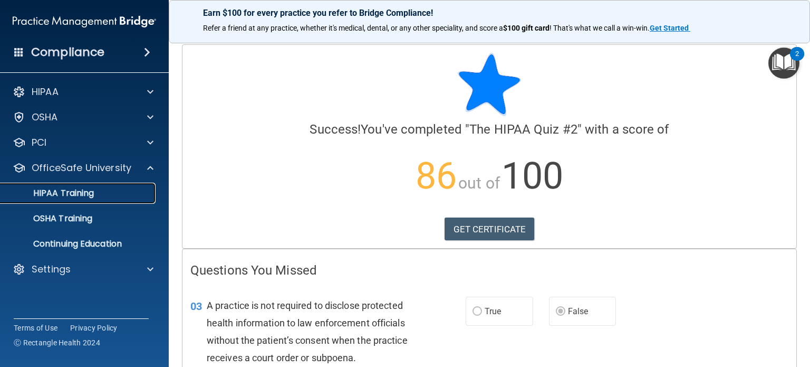
click at [108, 194] on div "HIPAA Training" at bounding box center [79, 193] width 144 height 11
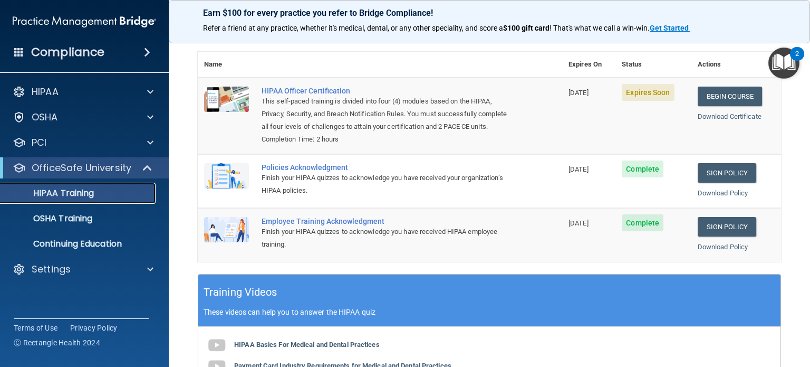
scroll to position [12, 0]
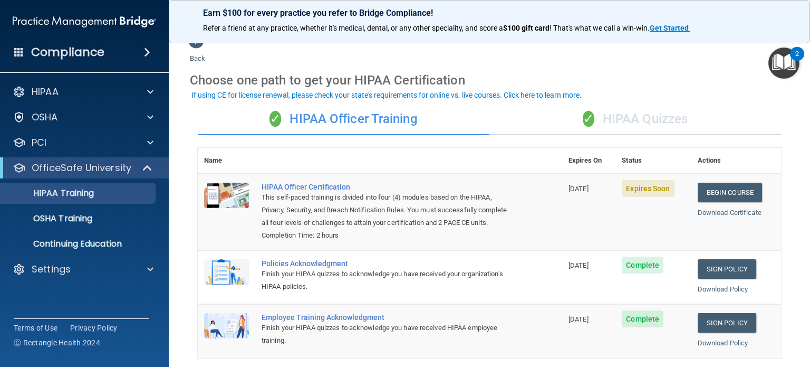
click at [618, 104] on div "✓ HIPAA Quizzes" at bounding box center [636, 119] width 292 height 32
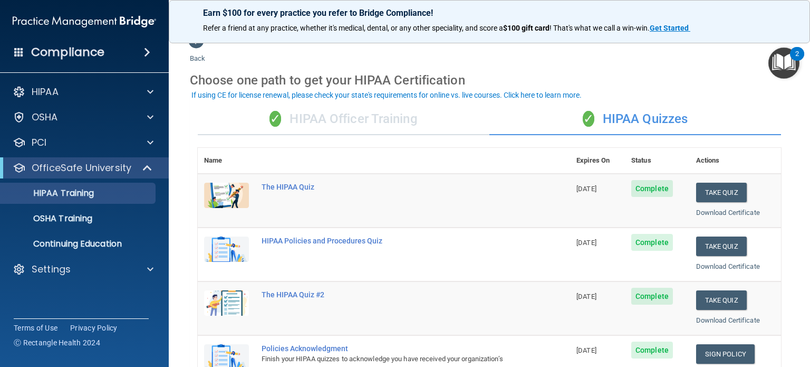
click at [378, 109] on div "✓ HIPAA Officer Training" at bounding box center [344, 119] width 292 height 32
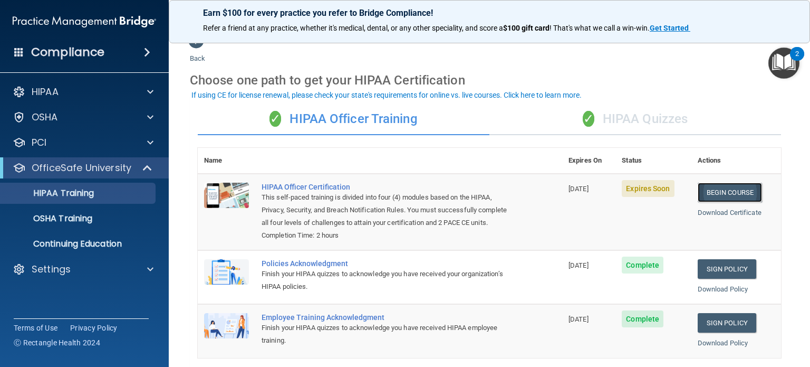
click at [724, 191] on link "Begin Course" at bounding box center [730, 193] width 64 height 20
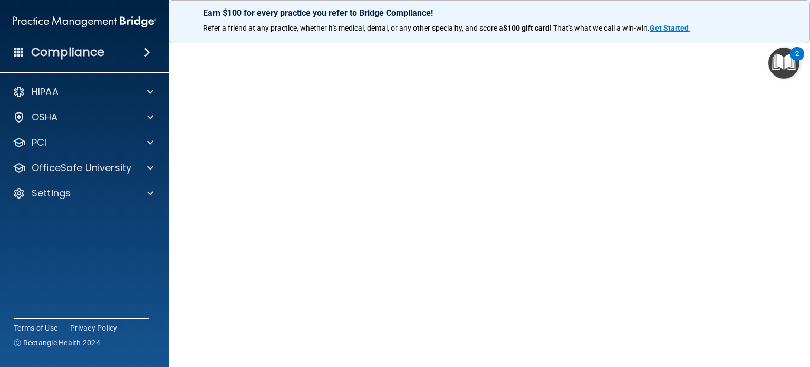
scroll to position [21, 0]
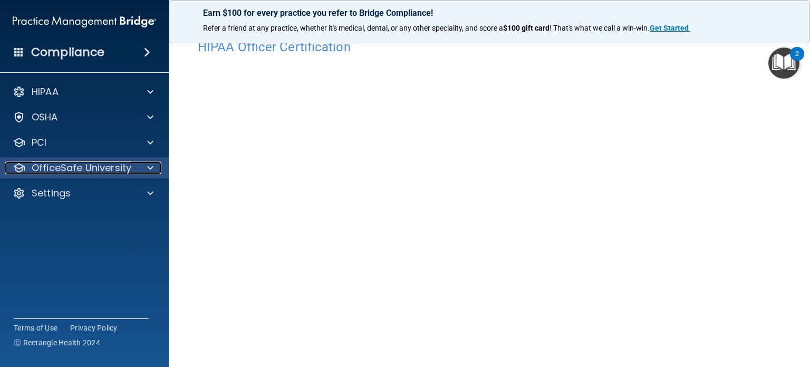
click at [136, 167] on div at bounding box center [149, 167] width 26 height 13
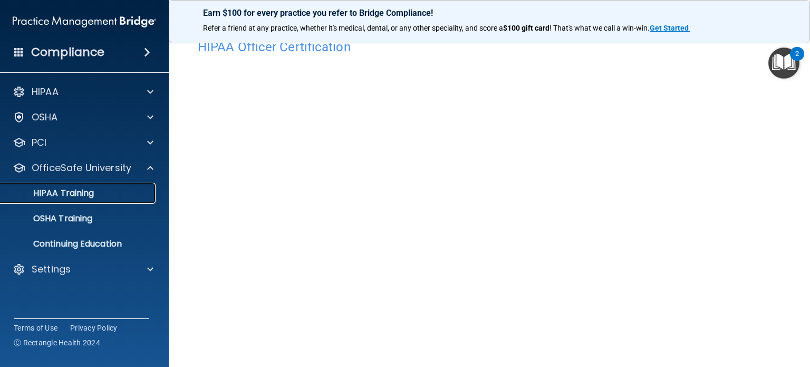
click at [87, 194] on p "HIPAA Training" at bounding box center [50, 193] width 87 height 11
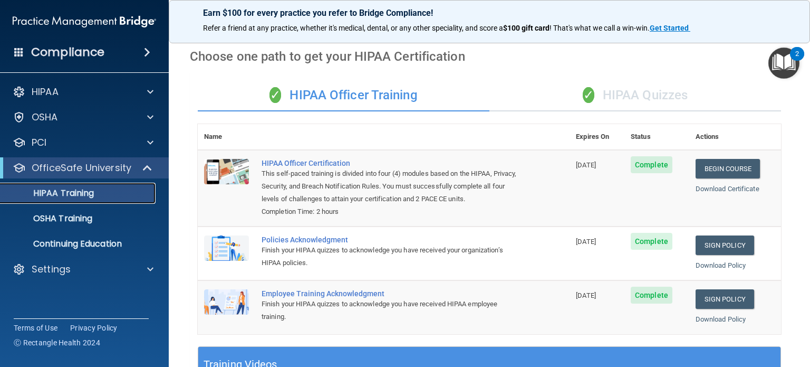
scroll to position [27, 0]
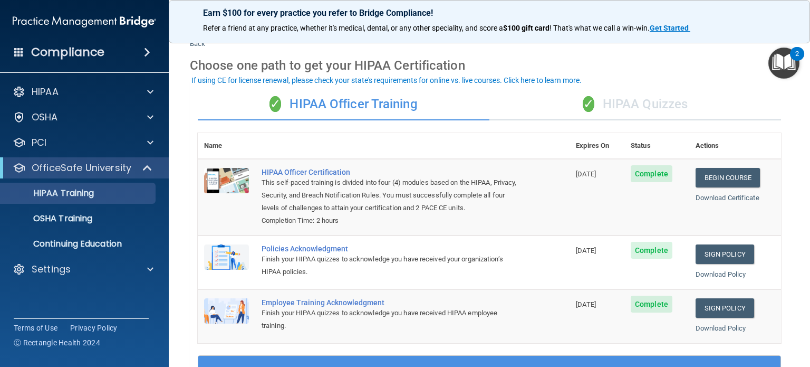
click at [669, 109] on div "✓ HIPAA Quizzes" at bounding box center [636, 105] width 292 height 32
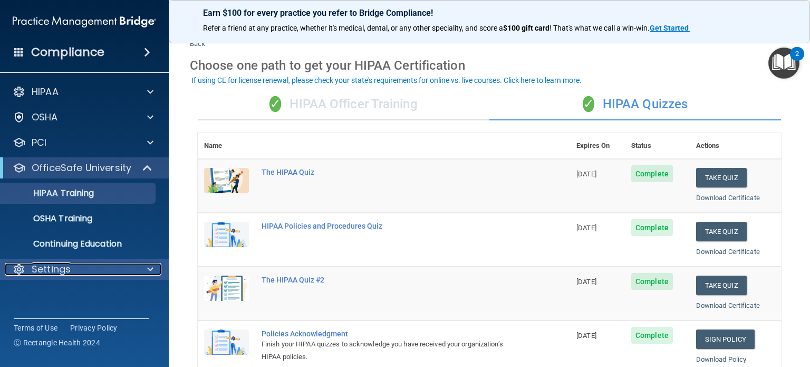
click at [82, 271] on div "Settings" at bounding box center [70, 269] width 131 height 13
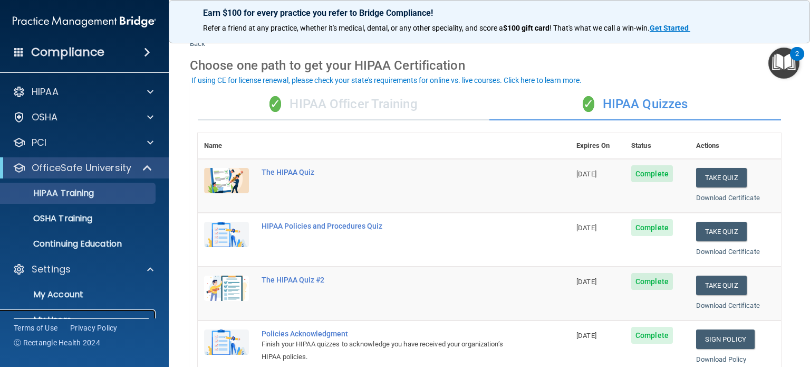
click at [70, 312] on link "My Users" at bounding box center [72, 319] width 166 height 21
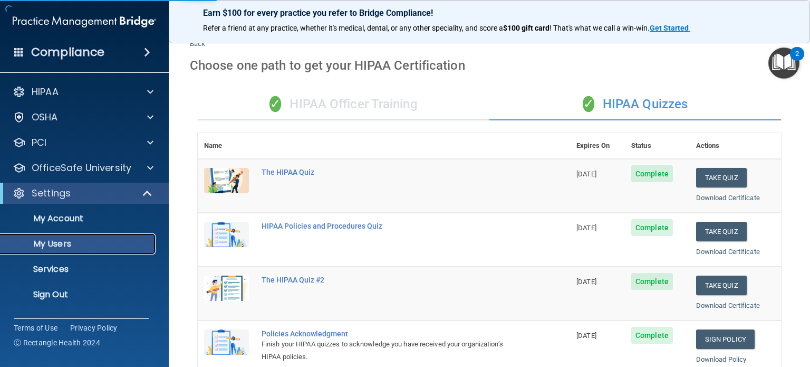
select select "20"
